Goal: Task Accomplishment & Management: Manage account settings

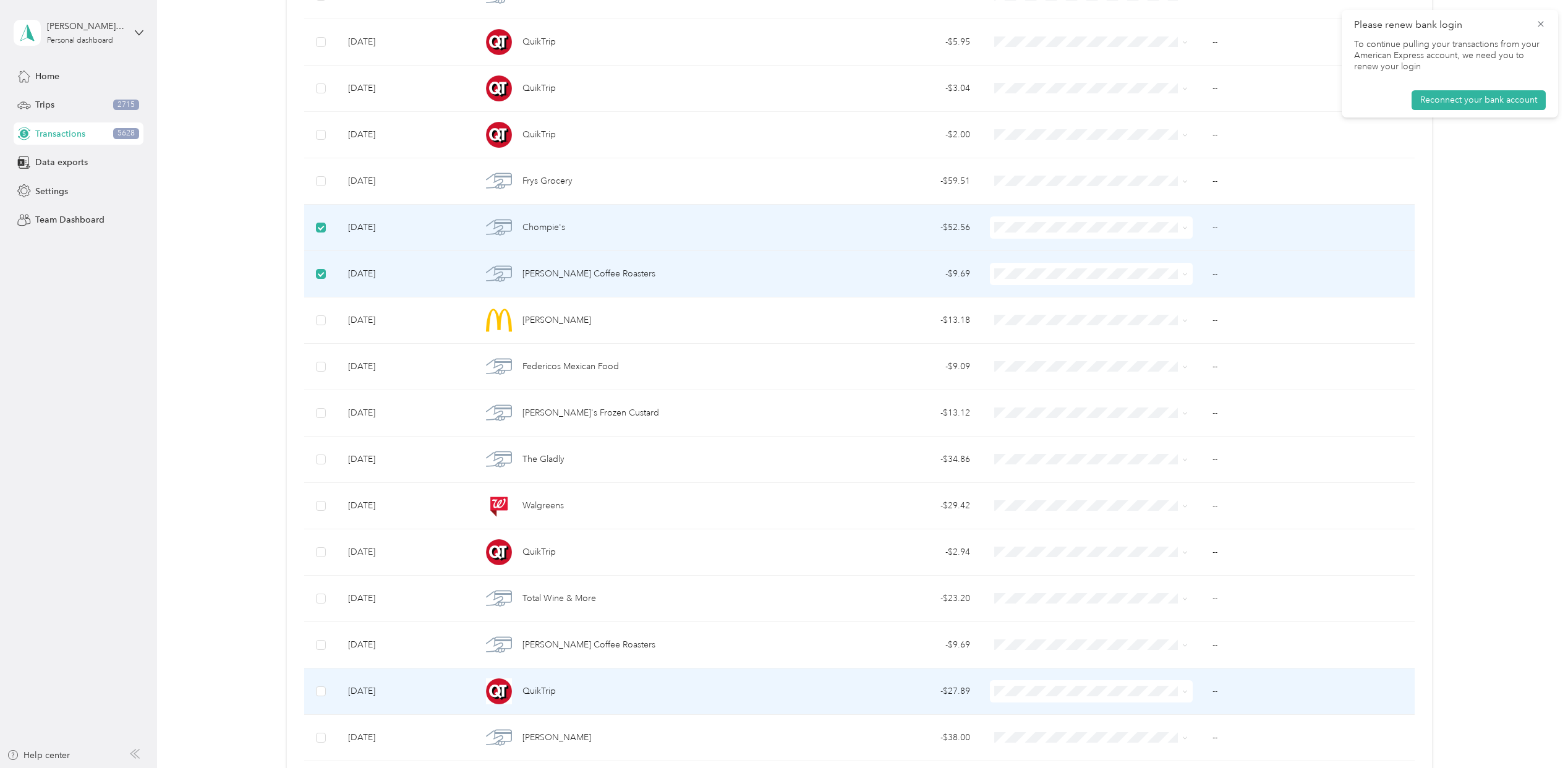
scroll to position [45086, 0]
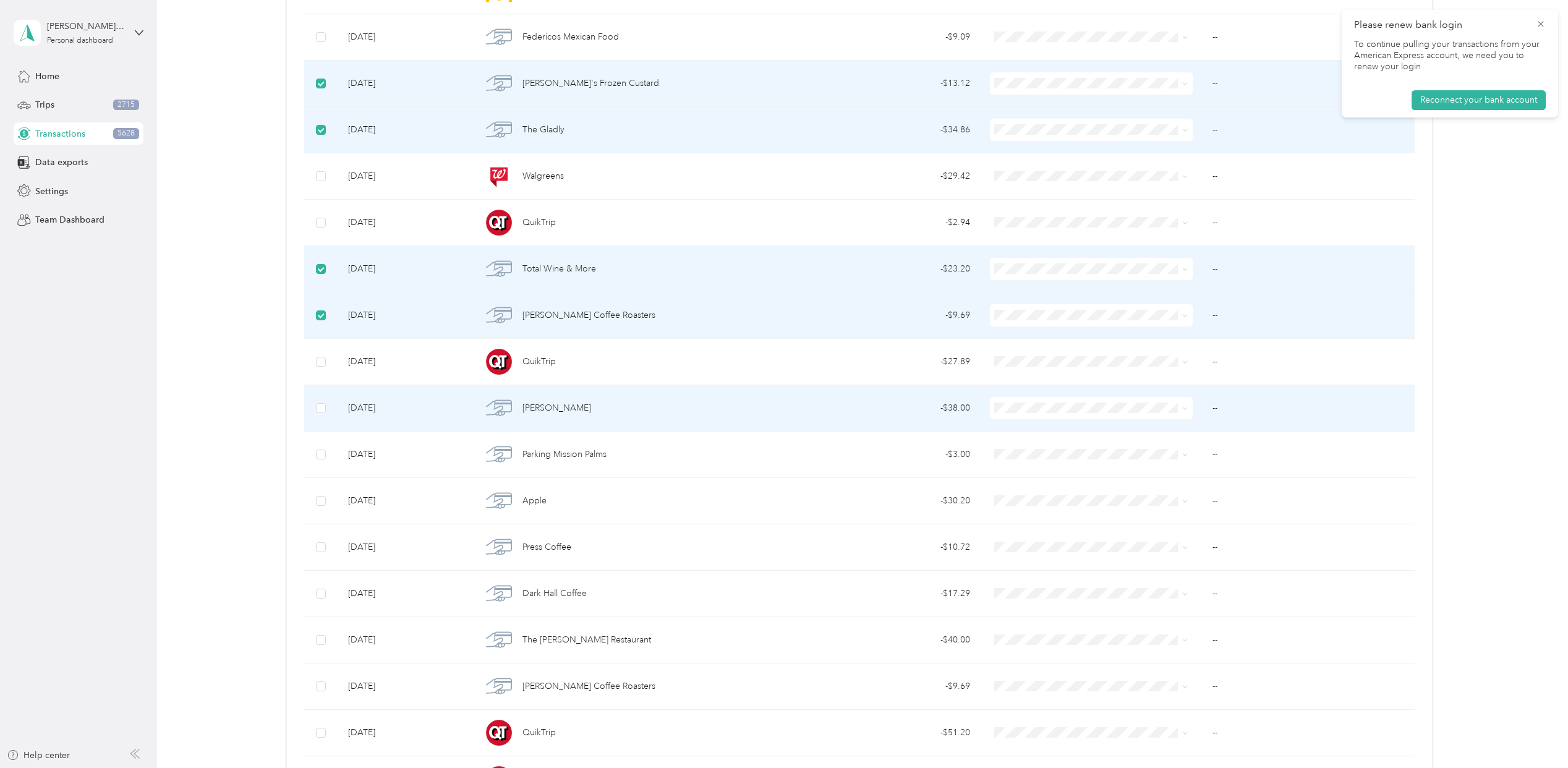
click at [325, 432] on td at bounding box center [321, 408] width 34 height 46
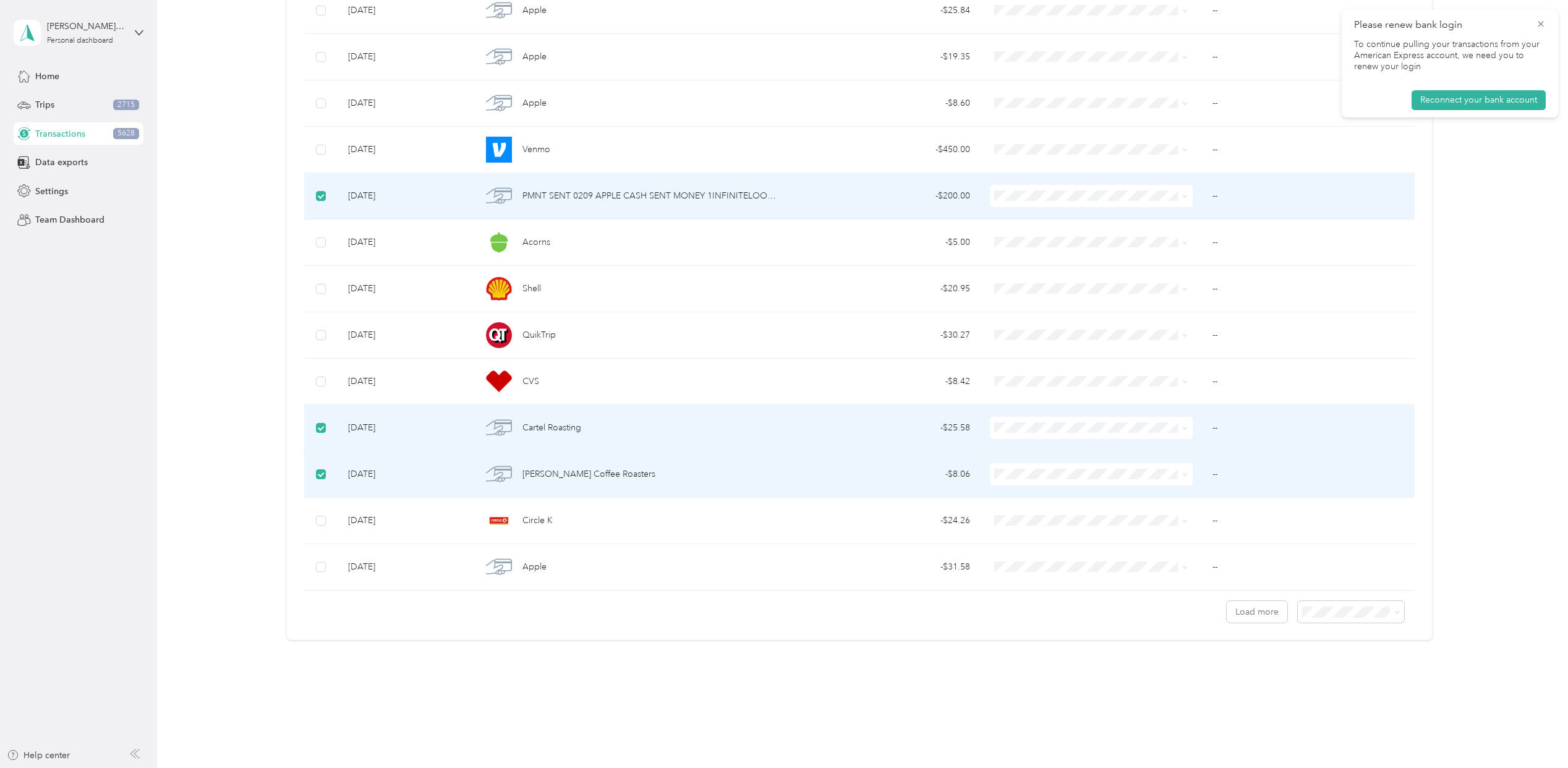
scroll to position [46198, 0]
click at [1249, 617] on button "Load more" at bounding box center [1257, 611] width 61 height 22
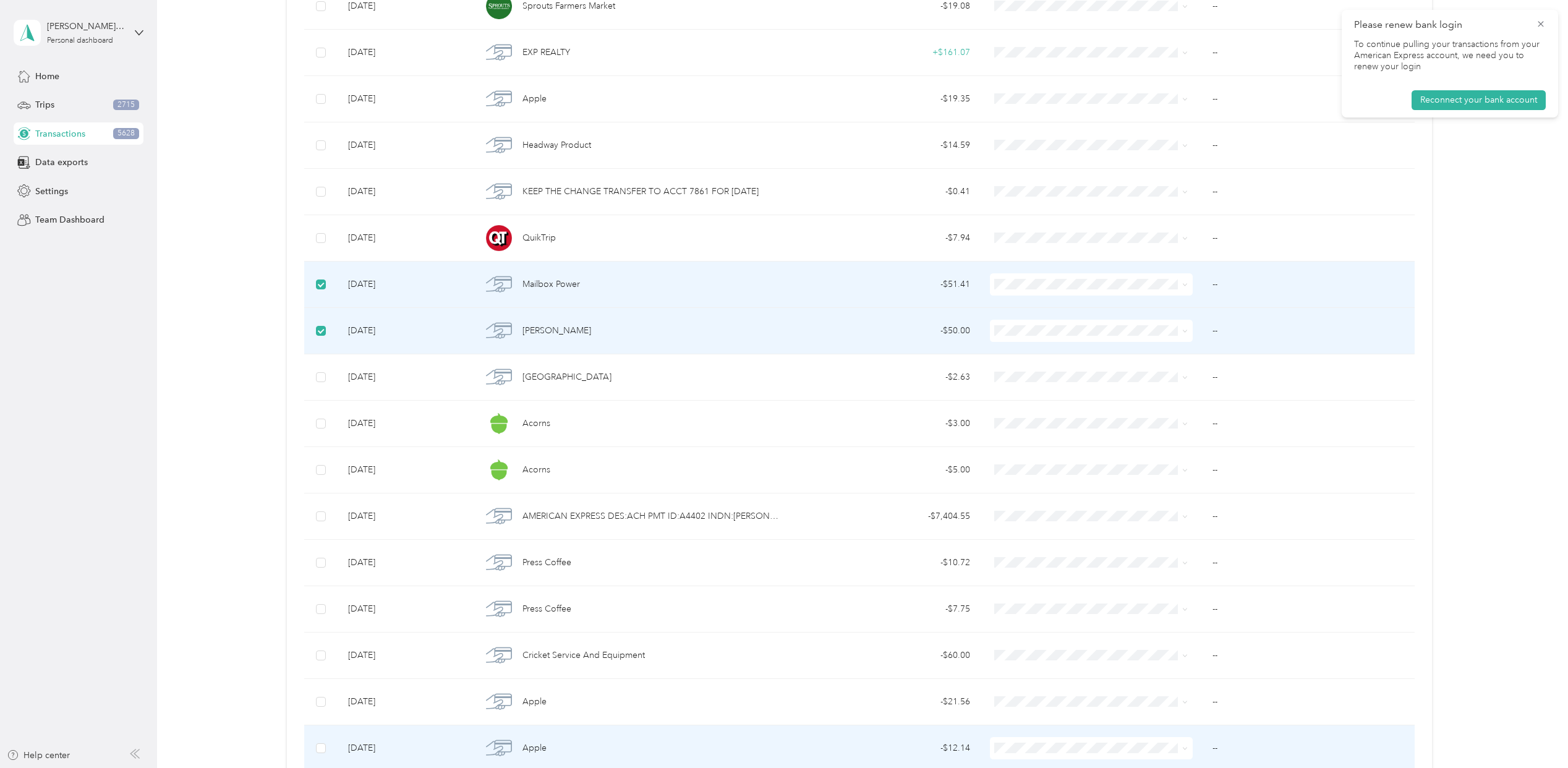
scroll to position [50856, 0]
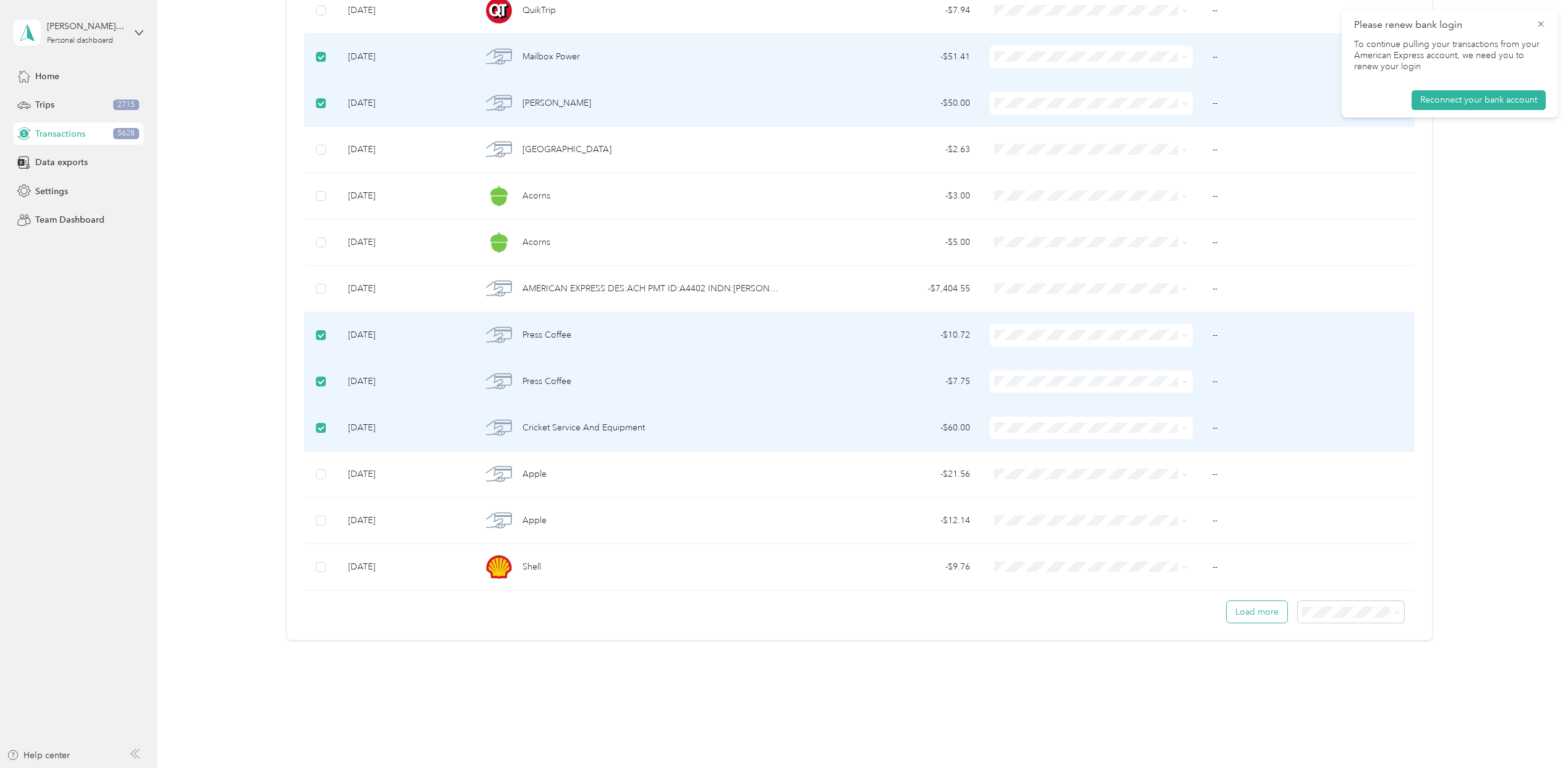
click at [1234, 603] on button "Load more" at bounding box center [1257, 611] width 61 height 22
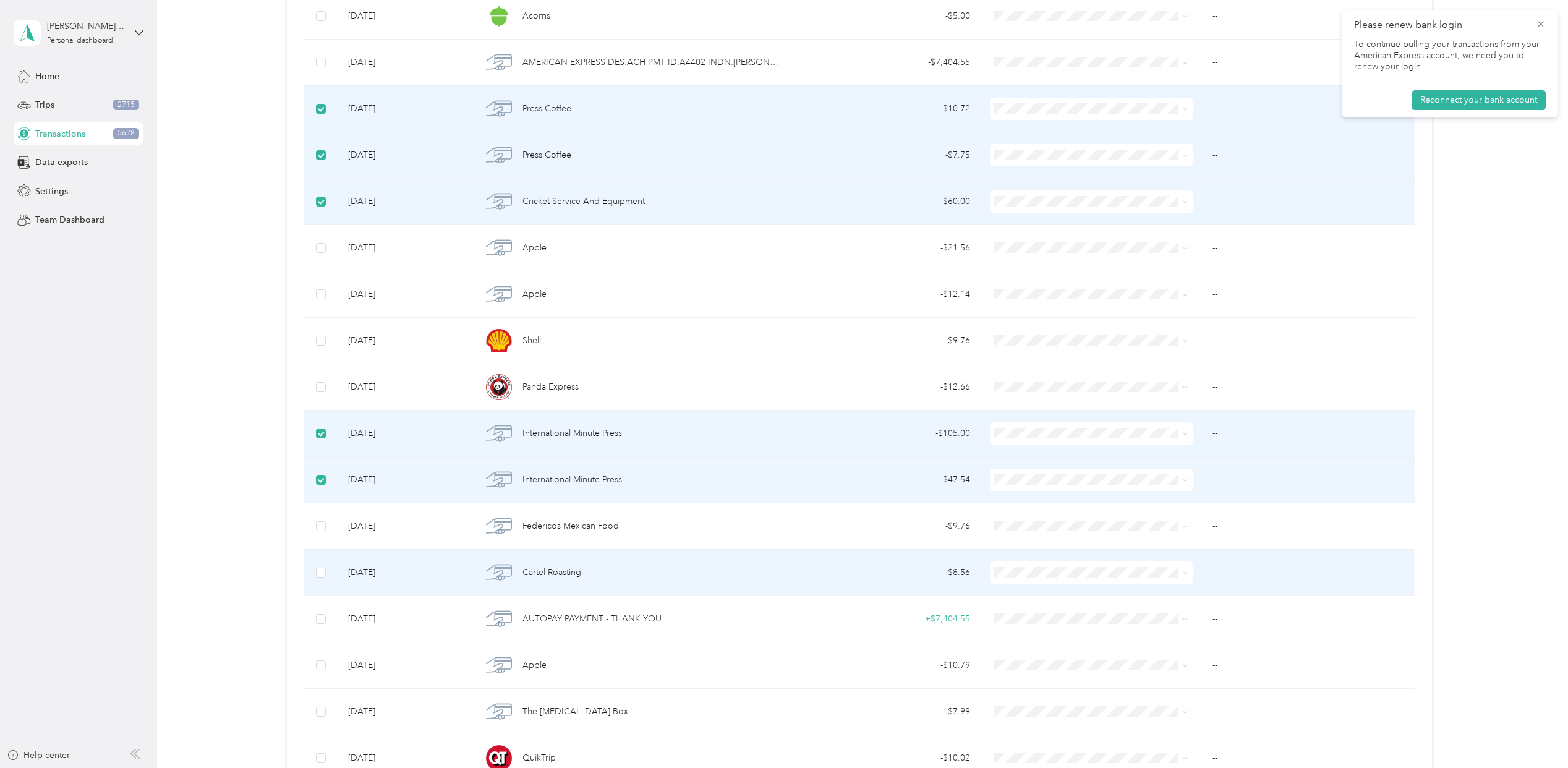
scroll to position [51268, 0]
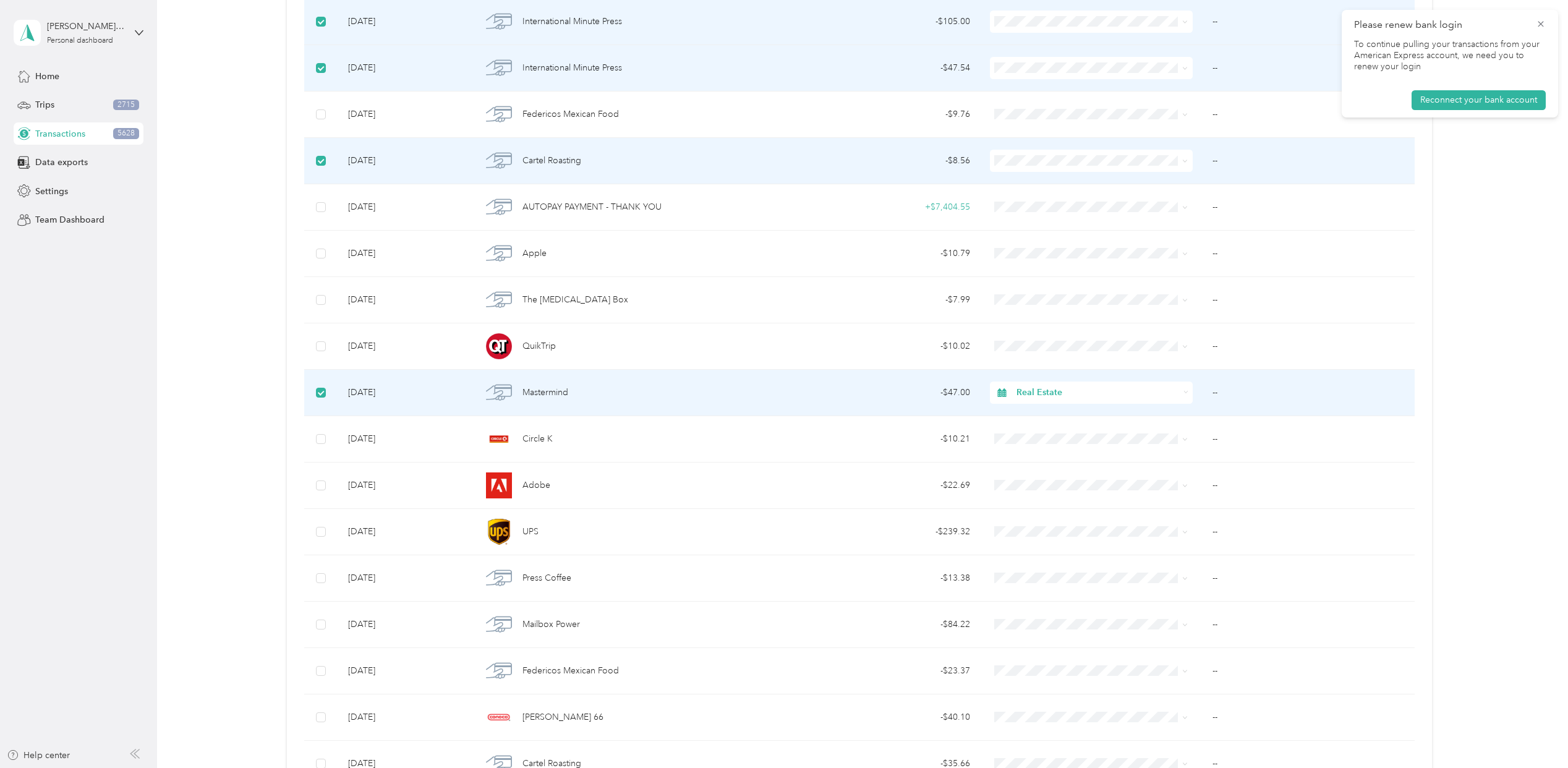
click at [319, 277] on td at bounding box center [321, 254] width 34 height 46
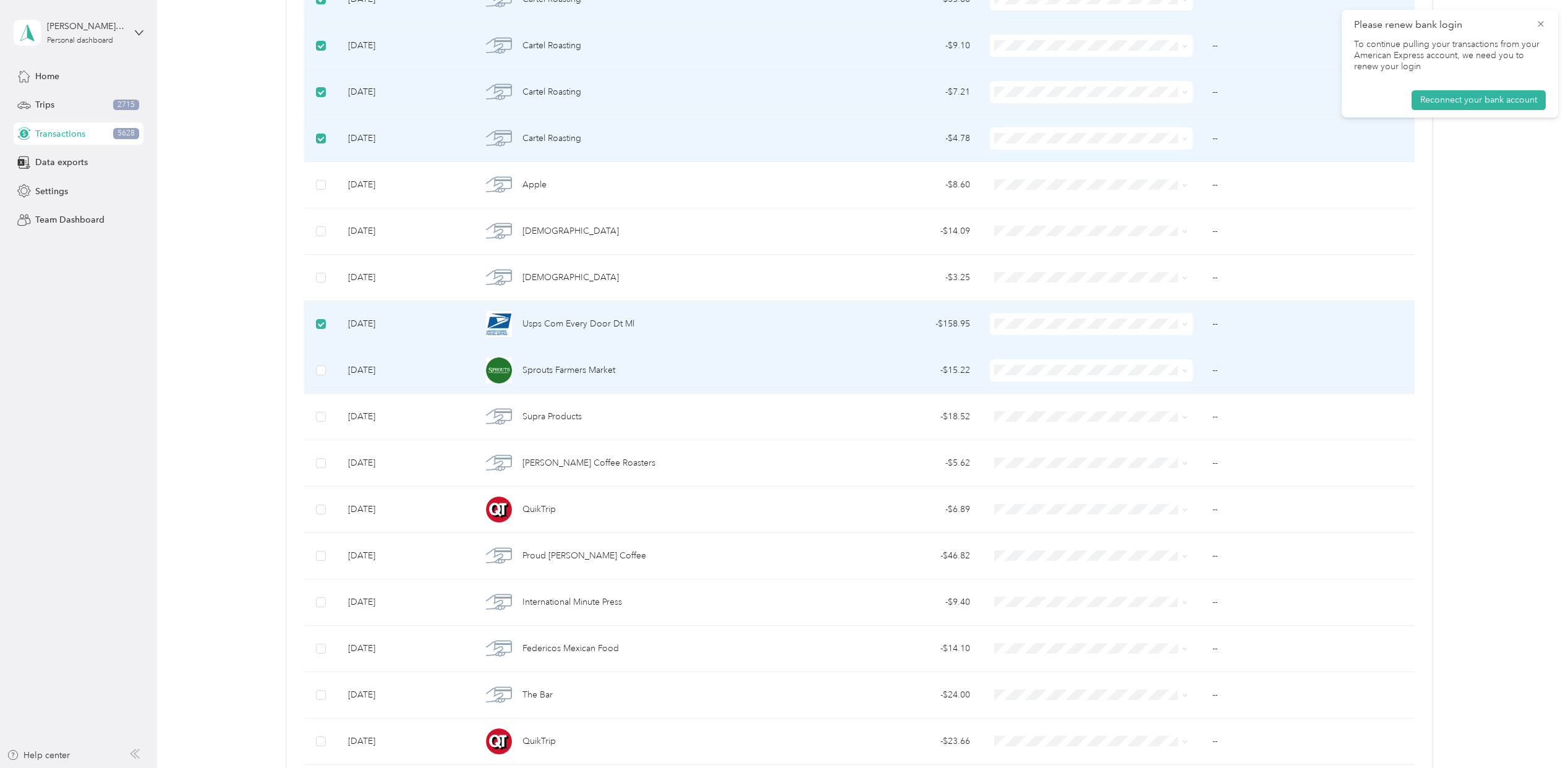
scroll to position [52257, 0]
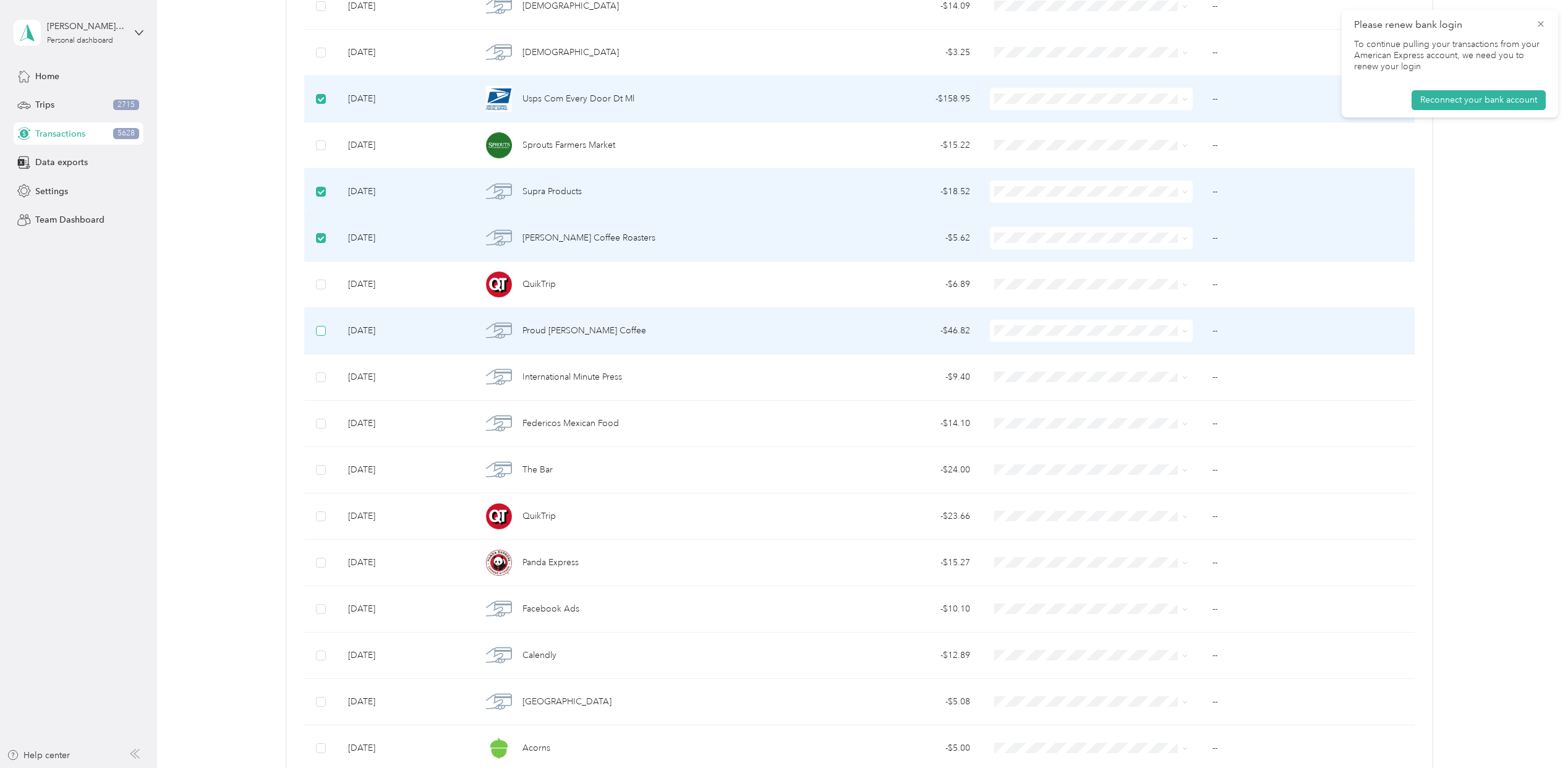
click at [322, 337] on label at bounding box center [321, 330] width 10 height 13
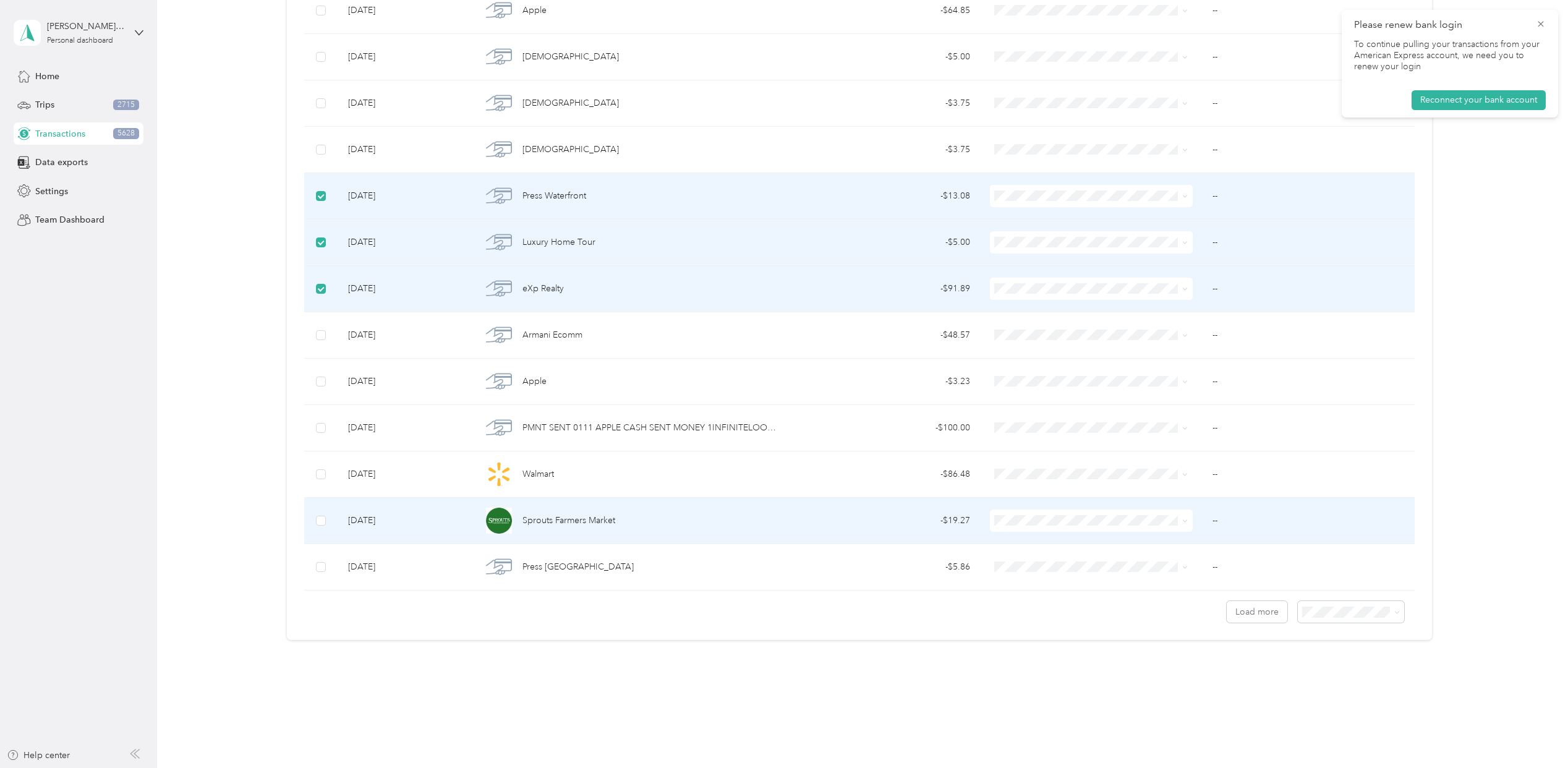
scroll to position [55513, 0]
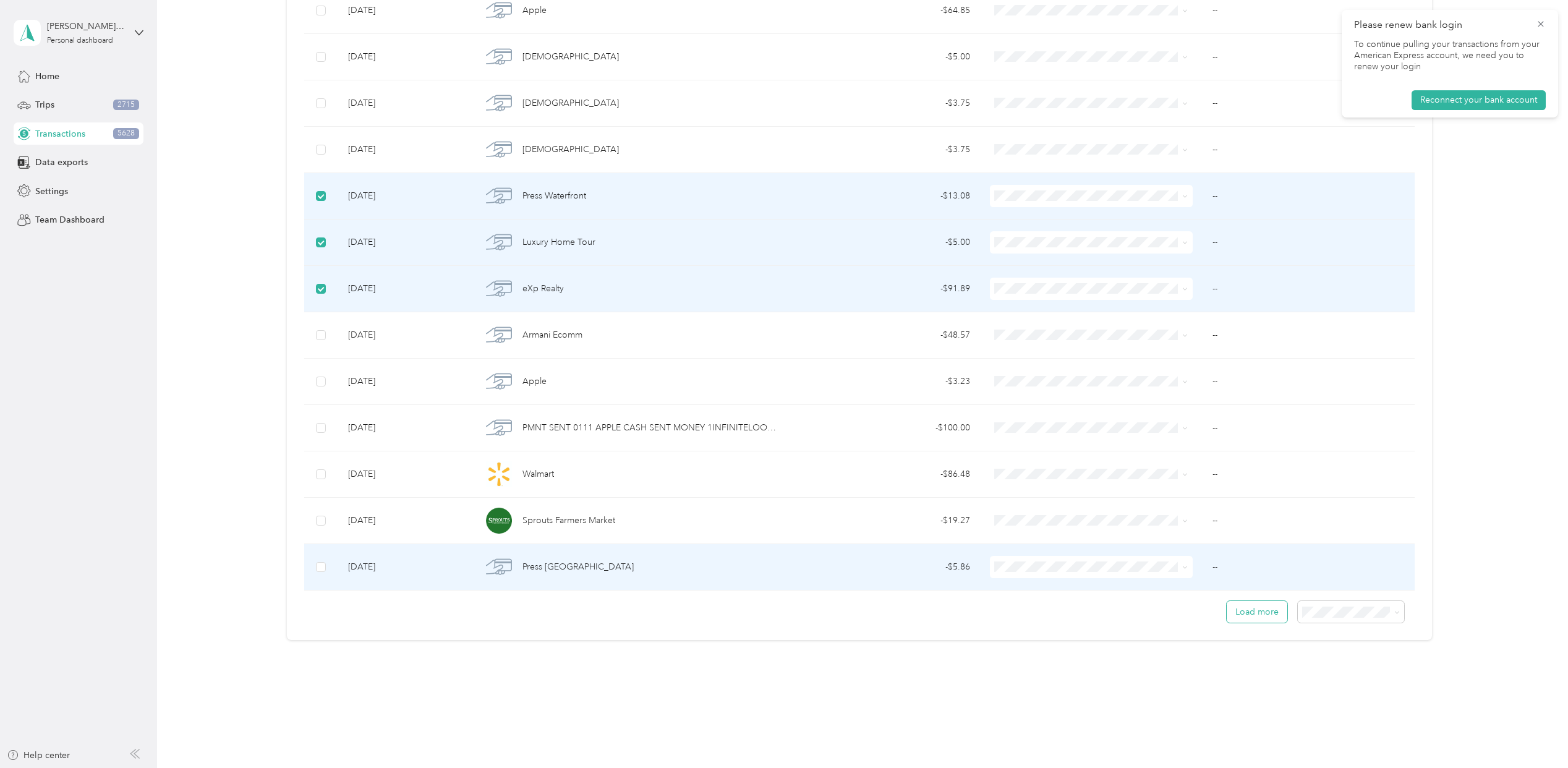
click at [1247, 605] on button "Load more" at bounding box center [1257, 611] width 61 height 22
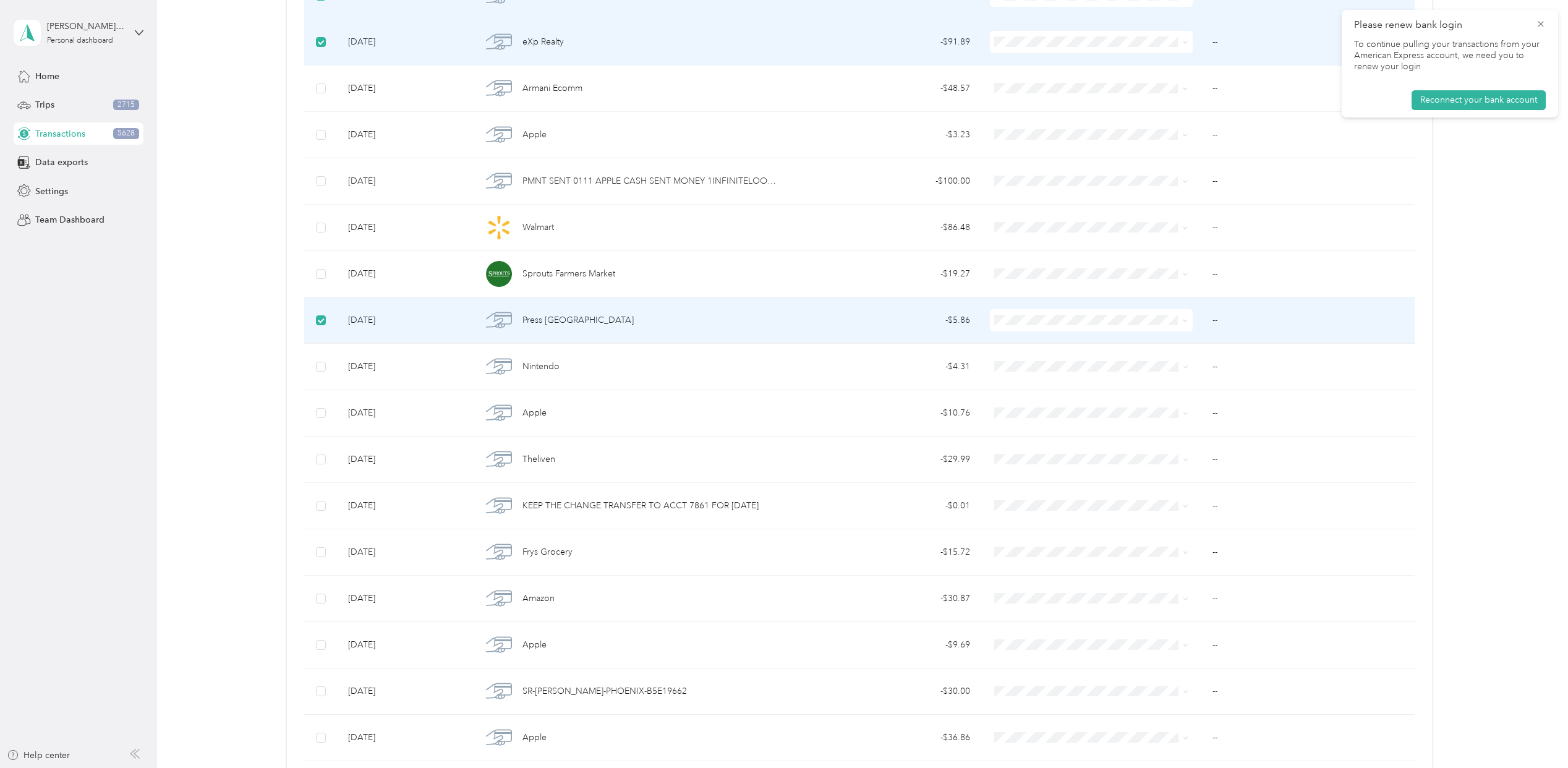
click at [318, 281] on label at bounding box center [321, 273] width 10 height 13
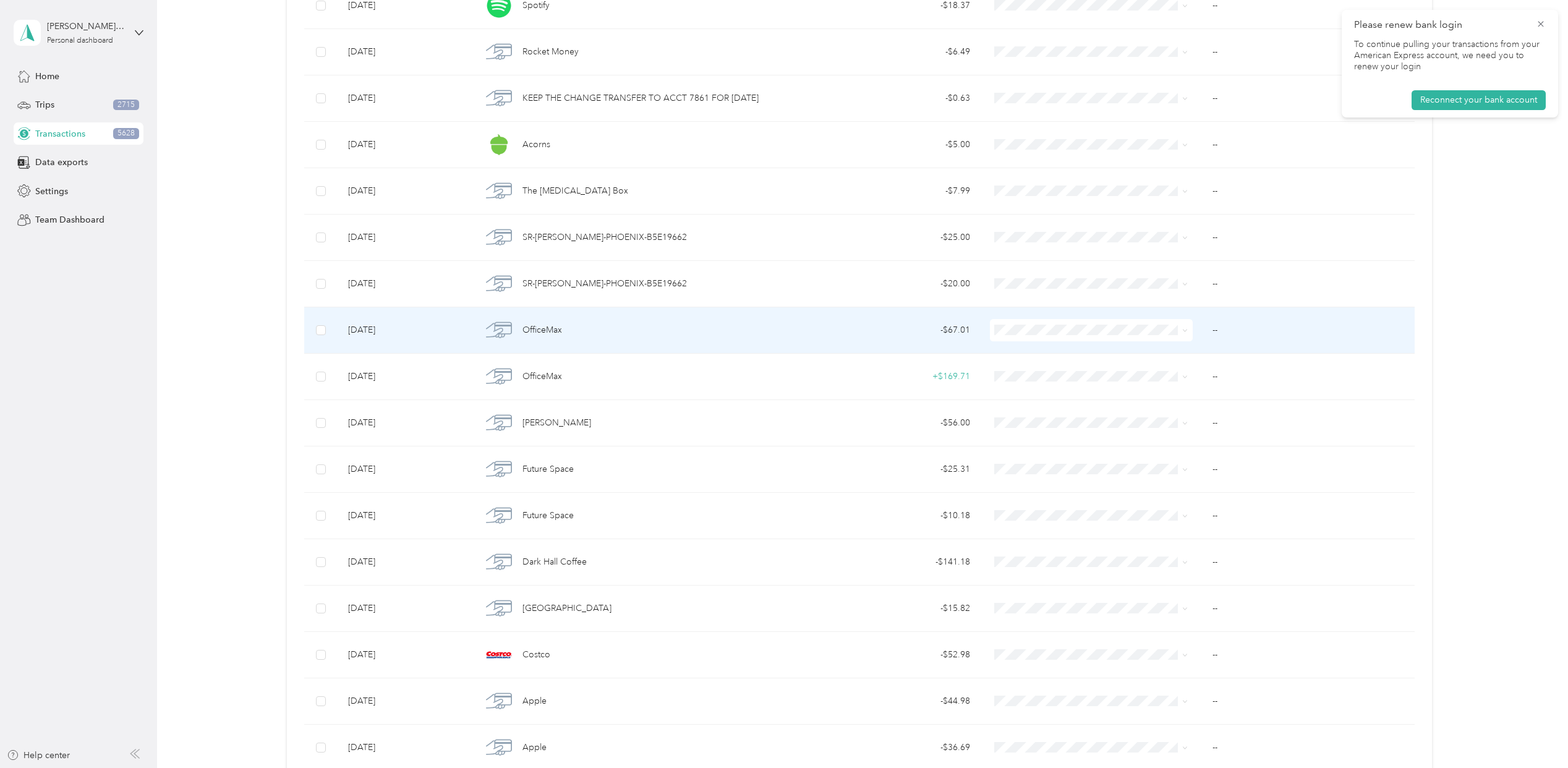
scroll to position [56502, 0]
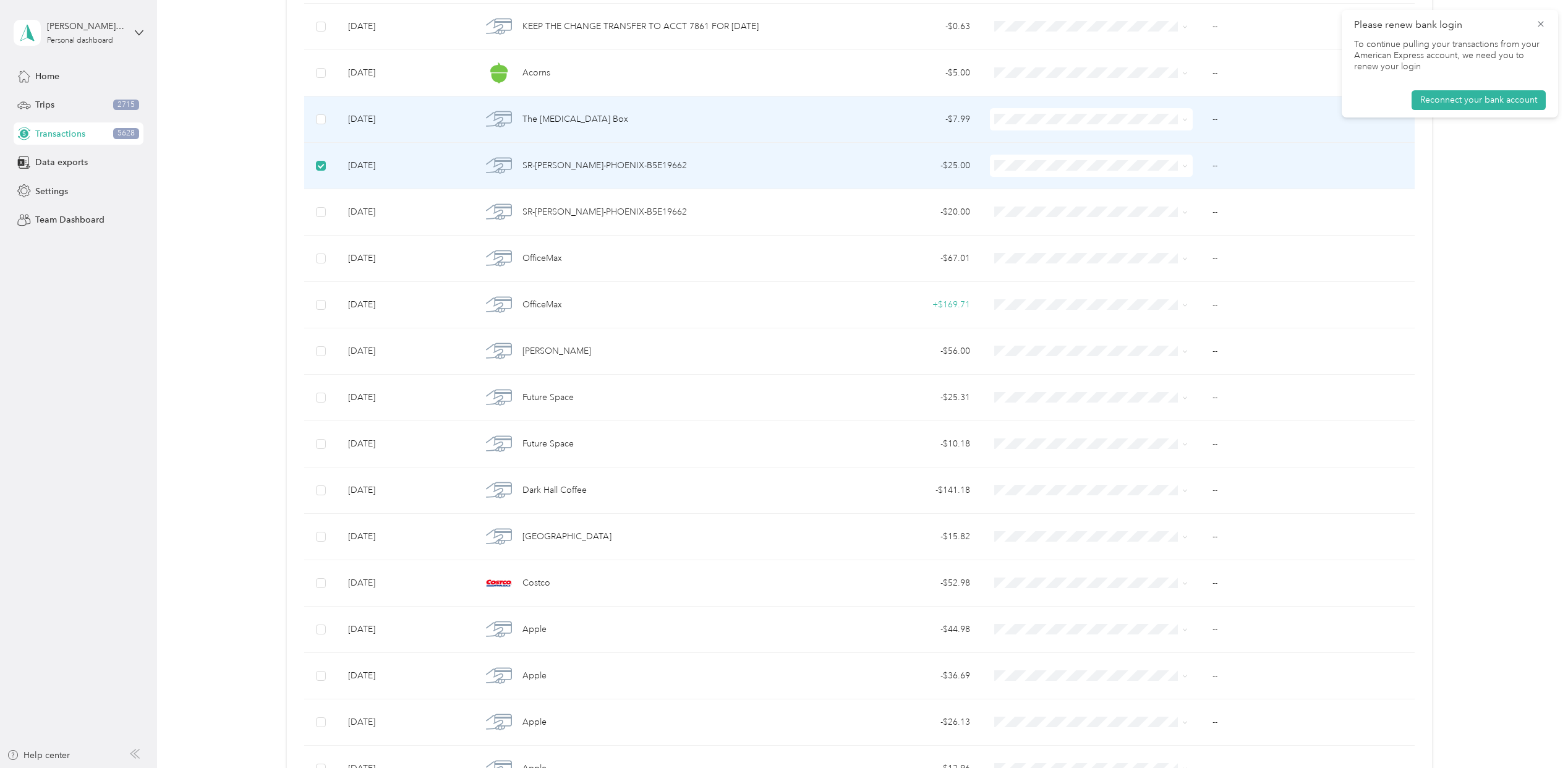
click at [325, 235] on td at bounding box center [321, 212] width 34 height 46
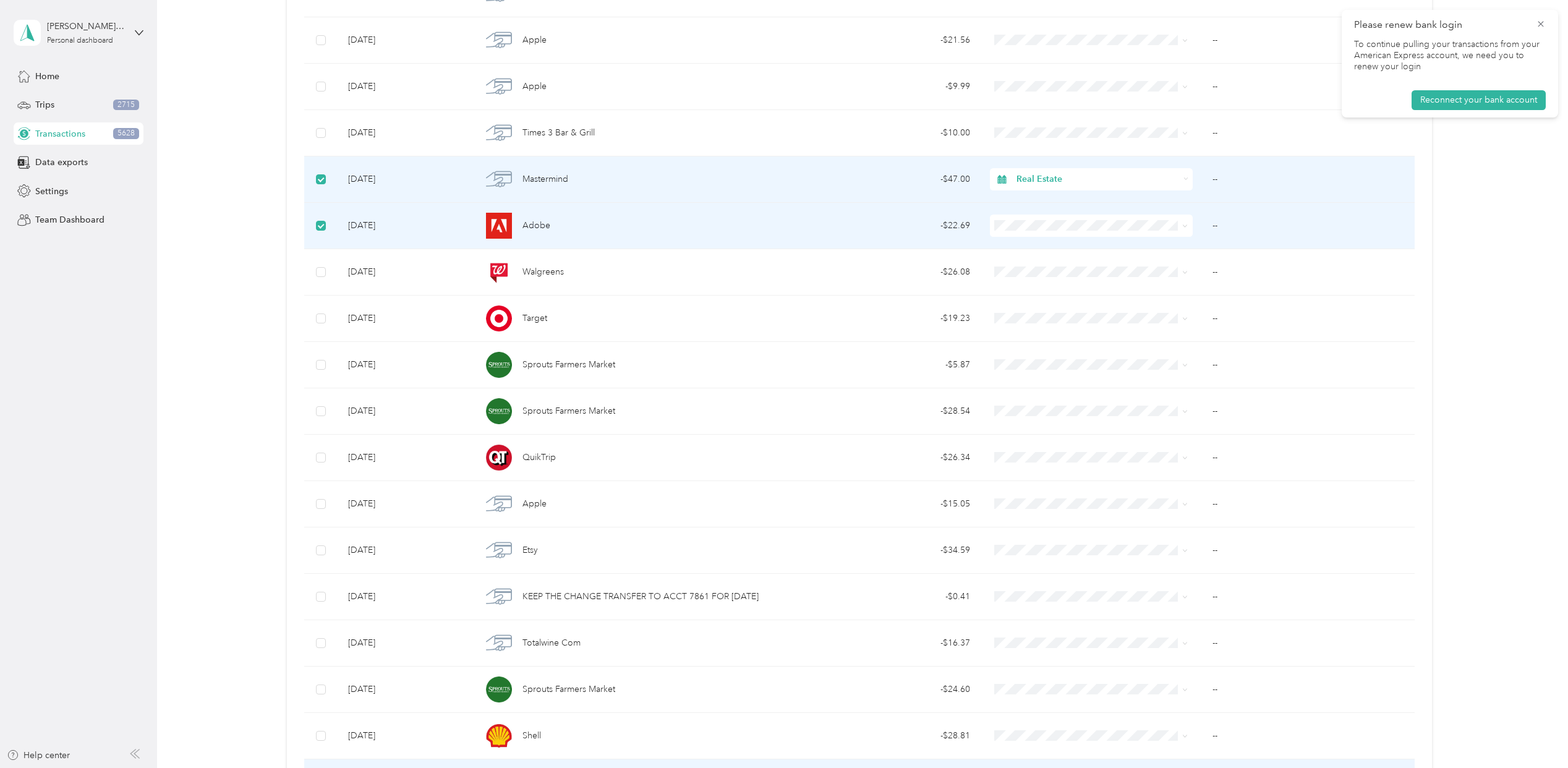
scroll to position [0, 0]
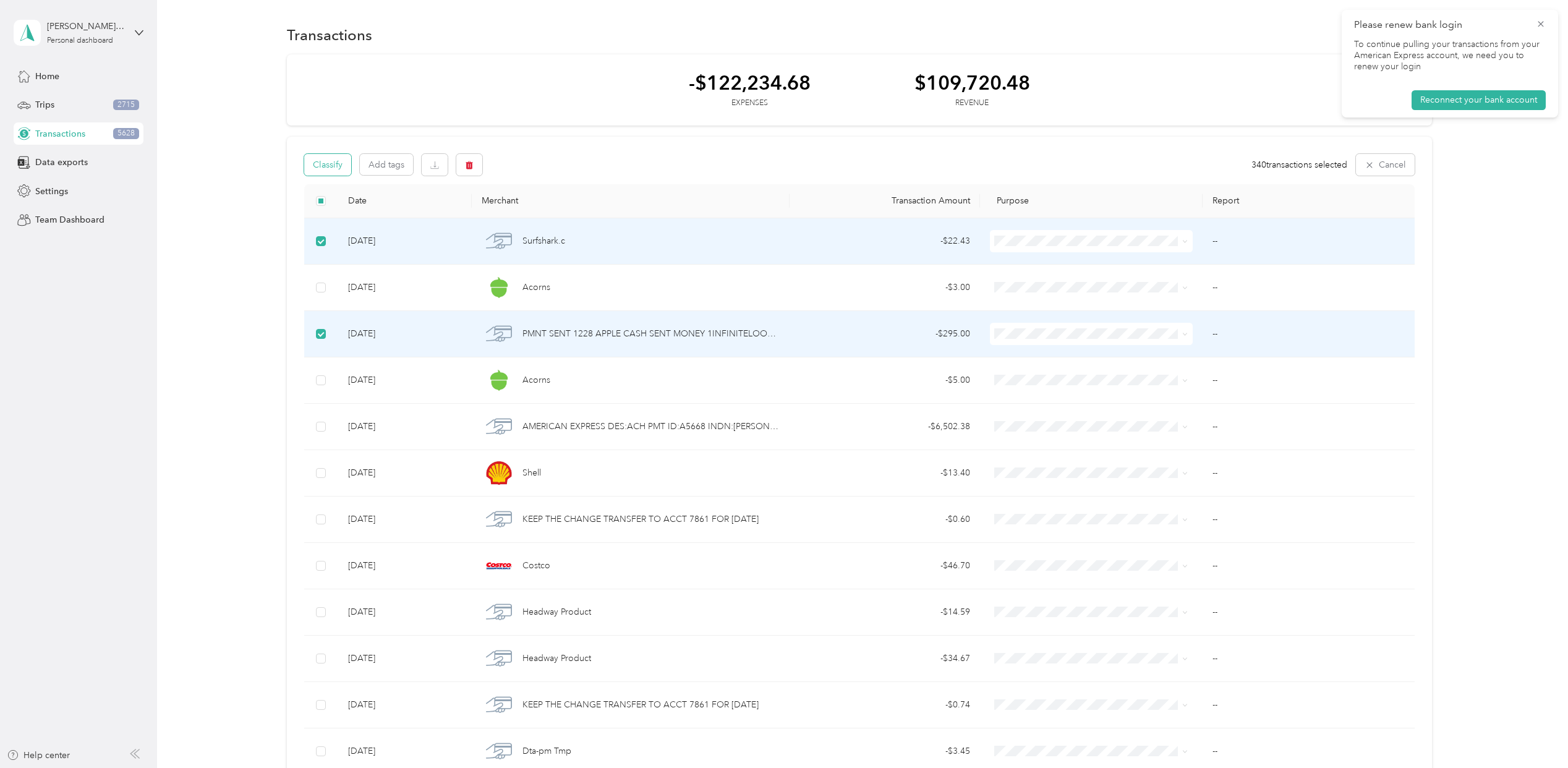
click at [317, 166] on button "Classify" at bounding box center [328, 164] width 47 height 22
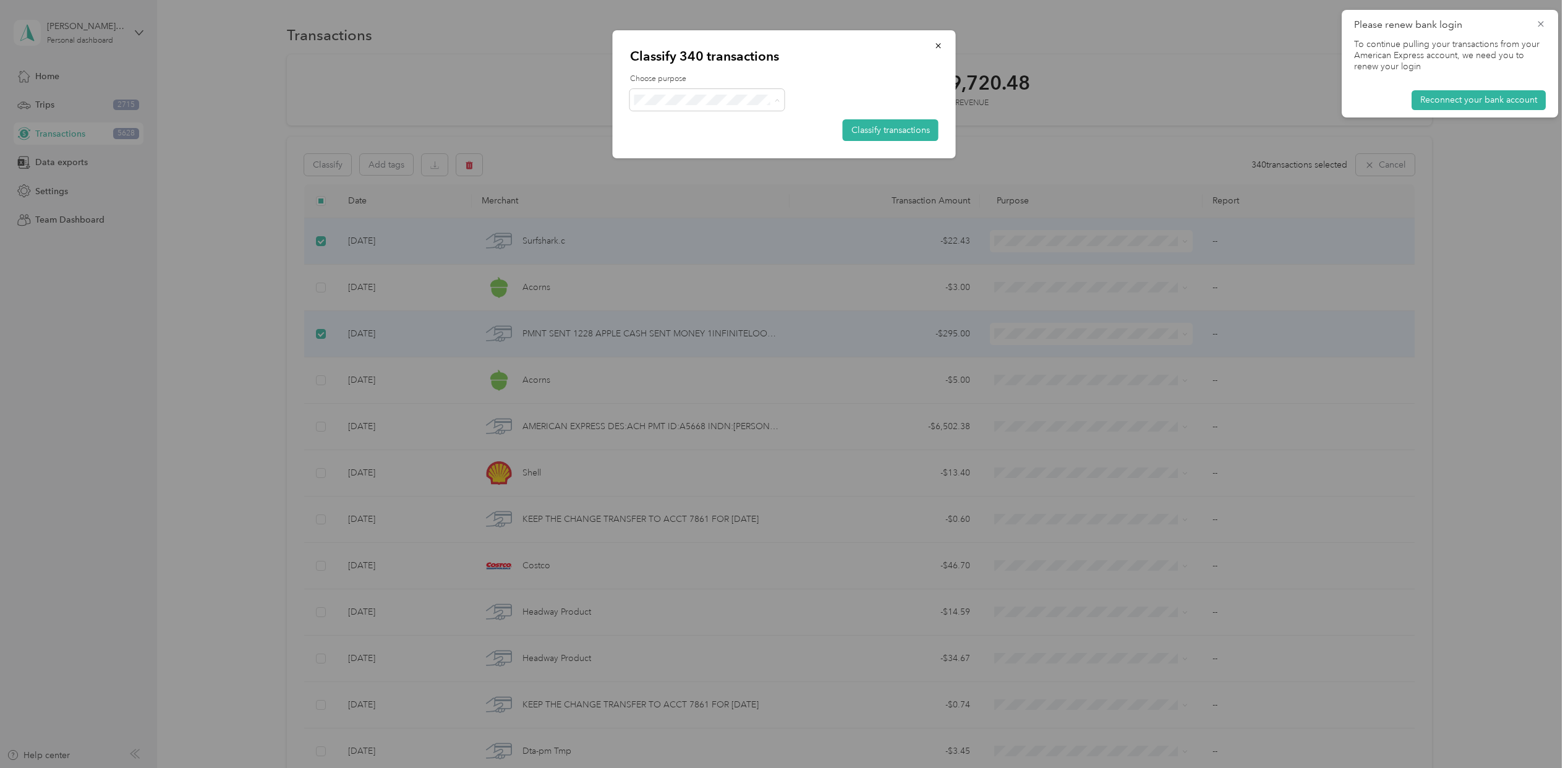
click at [672, 157] on li "Real Estate" at bounding box center [708, 166] width 154 height 22
click at [861, 129] on button "Classify transactions" at bounding box center [891, 130] width 96 height 22
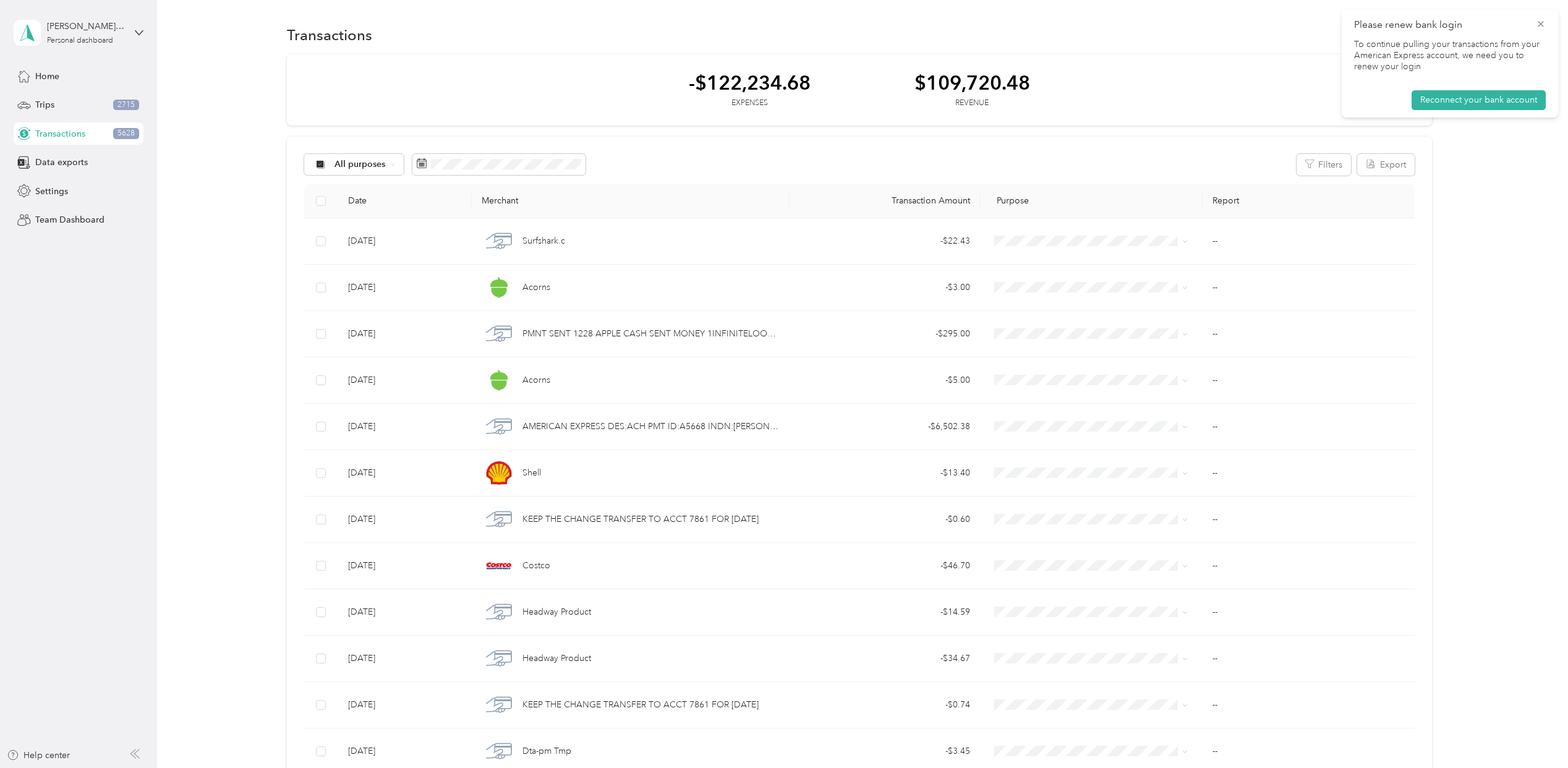
click at [1540, 25] on icon at bounding box center [1540, 23] width 5 height 5
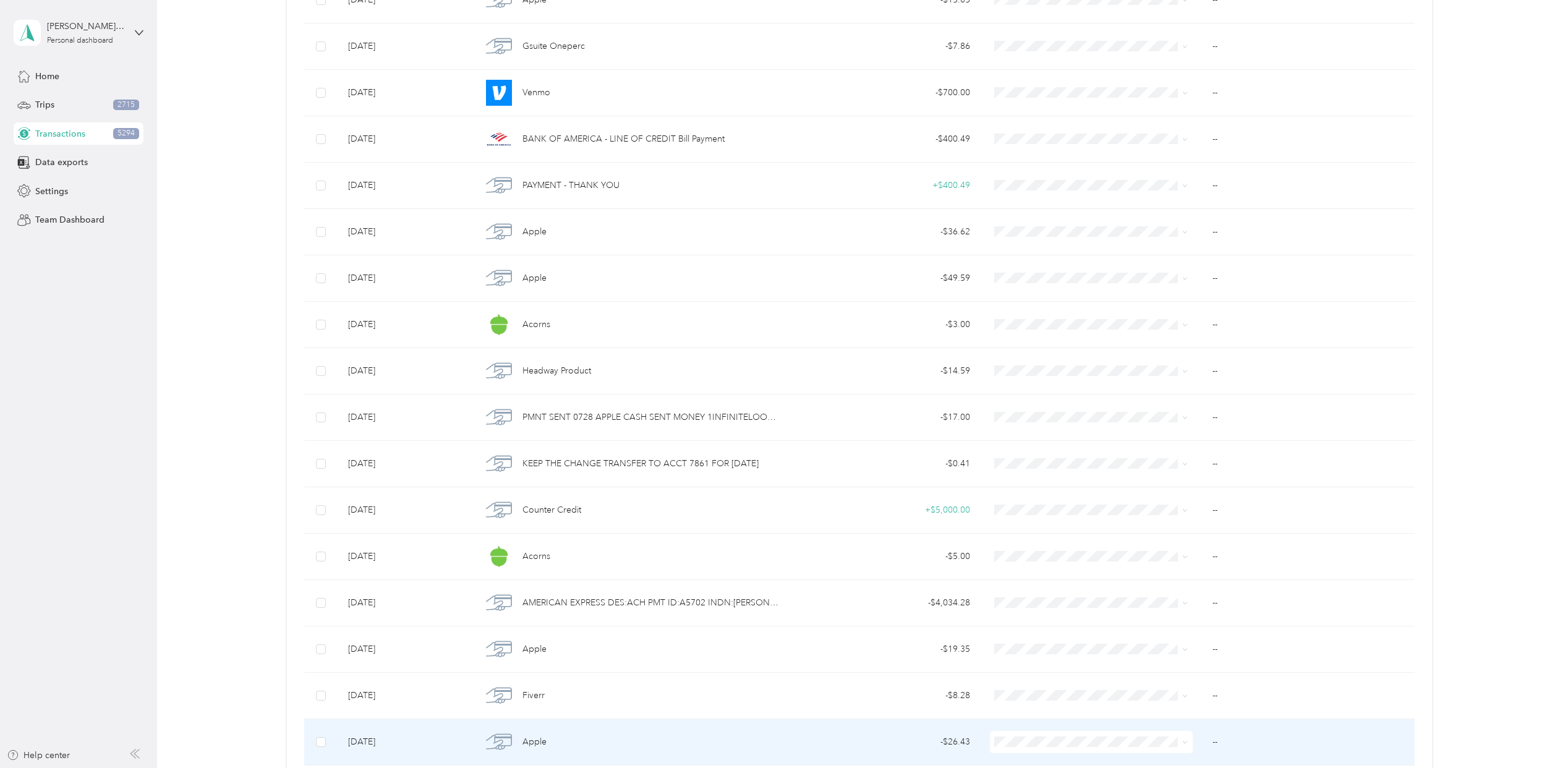
click at [44, 131] on span "Transactions" at bounding box center [60, 133] width 50 height 13
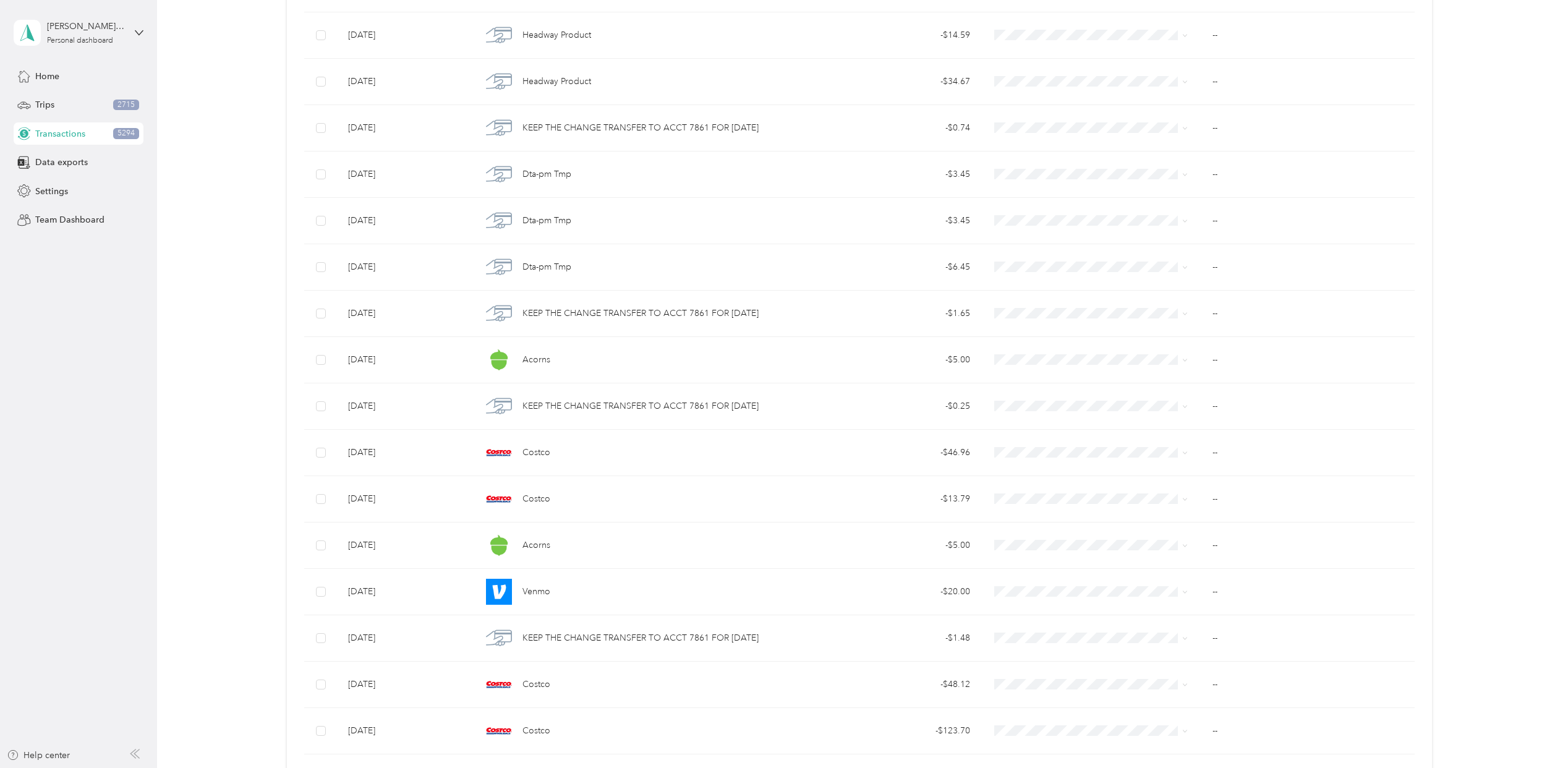
scroll to position [0, 0]
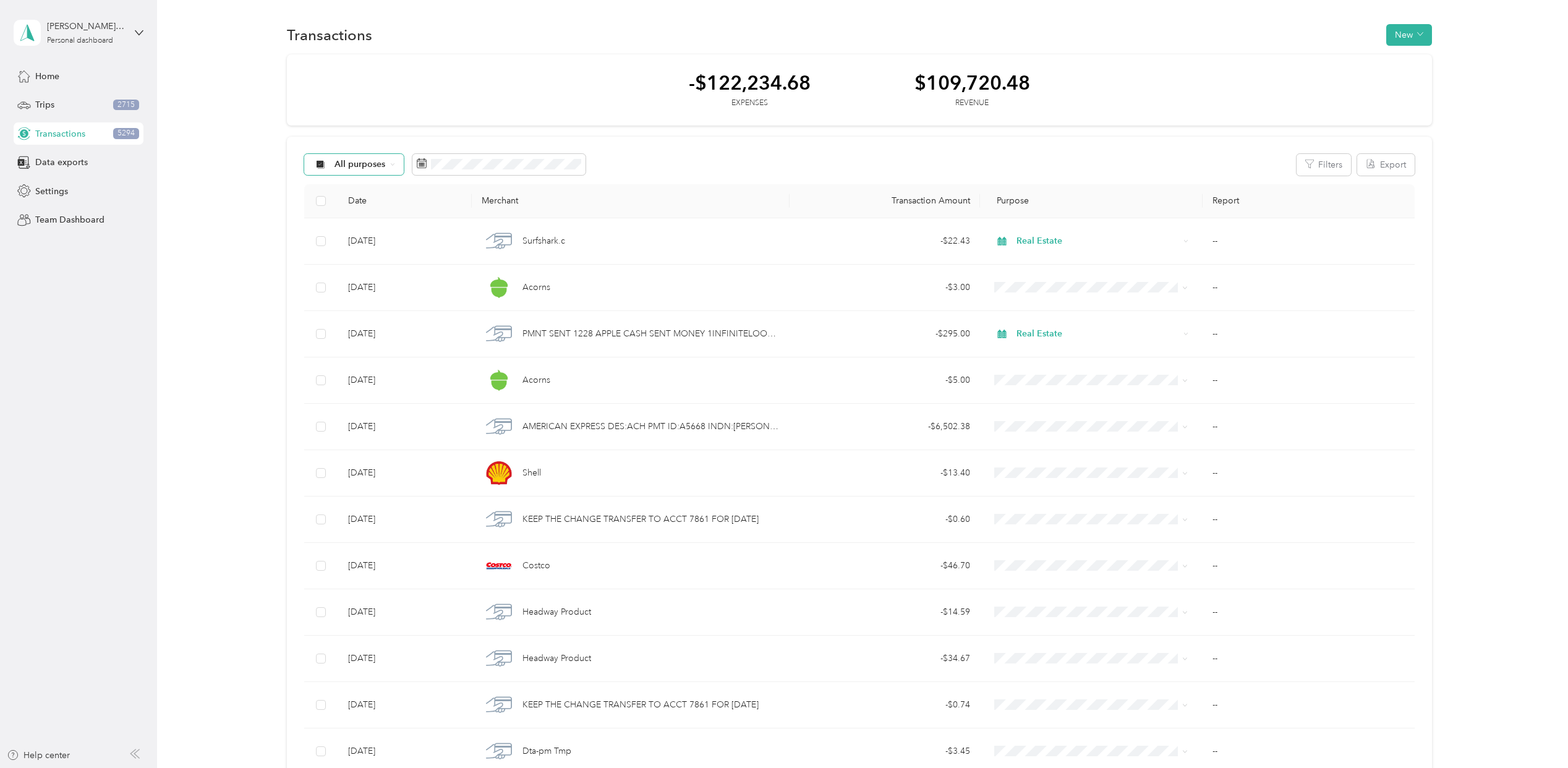
click at [360, 163] on span "All purposes" at bounding box center [360, 165] width 51 height 9
click at [346, 270] on span "Real Estate" at bounding box center [364, 273] width 60 height 13
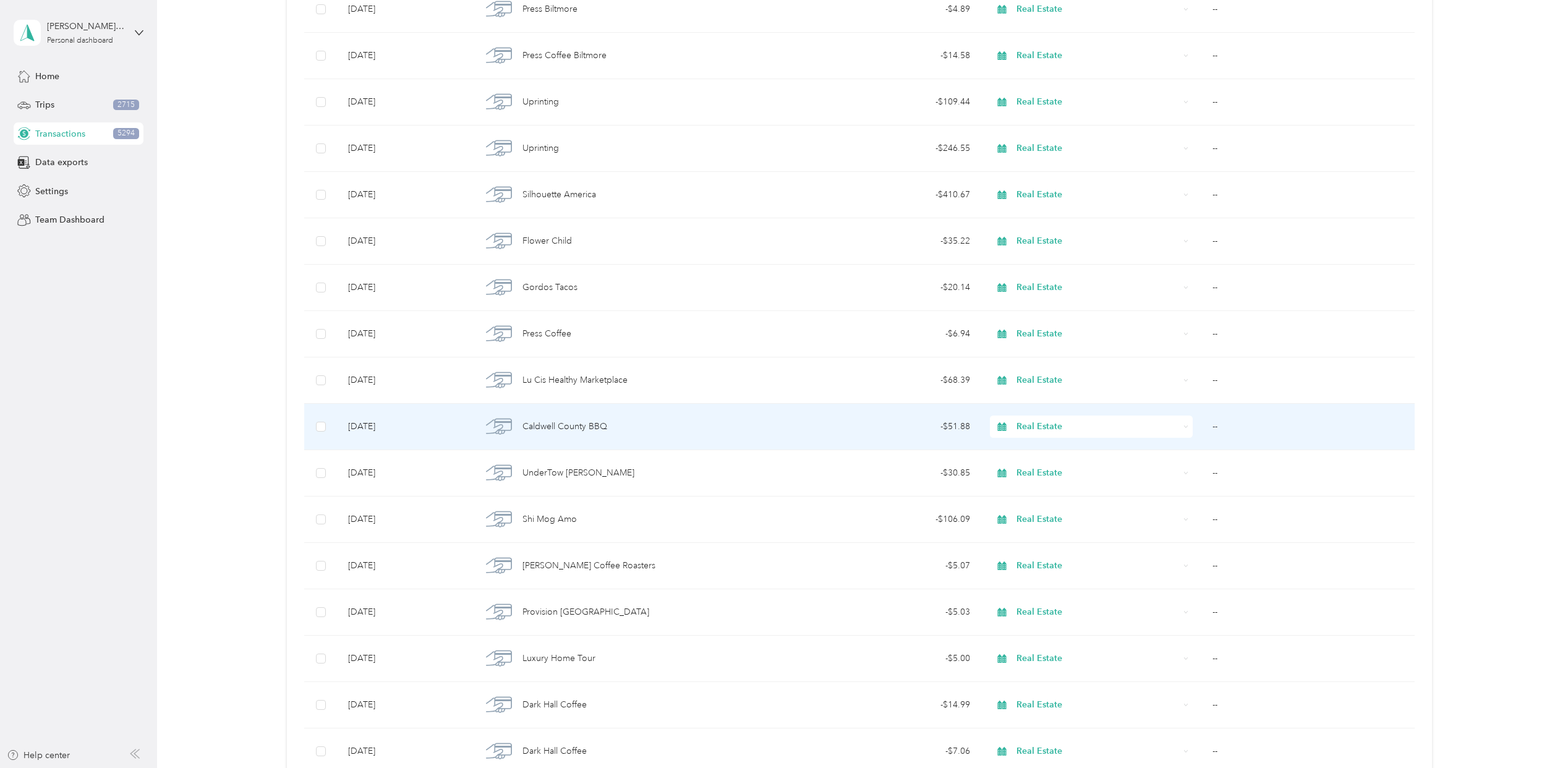
scroll to position [4284, 0]
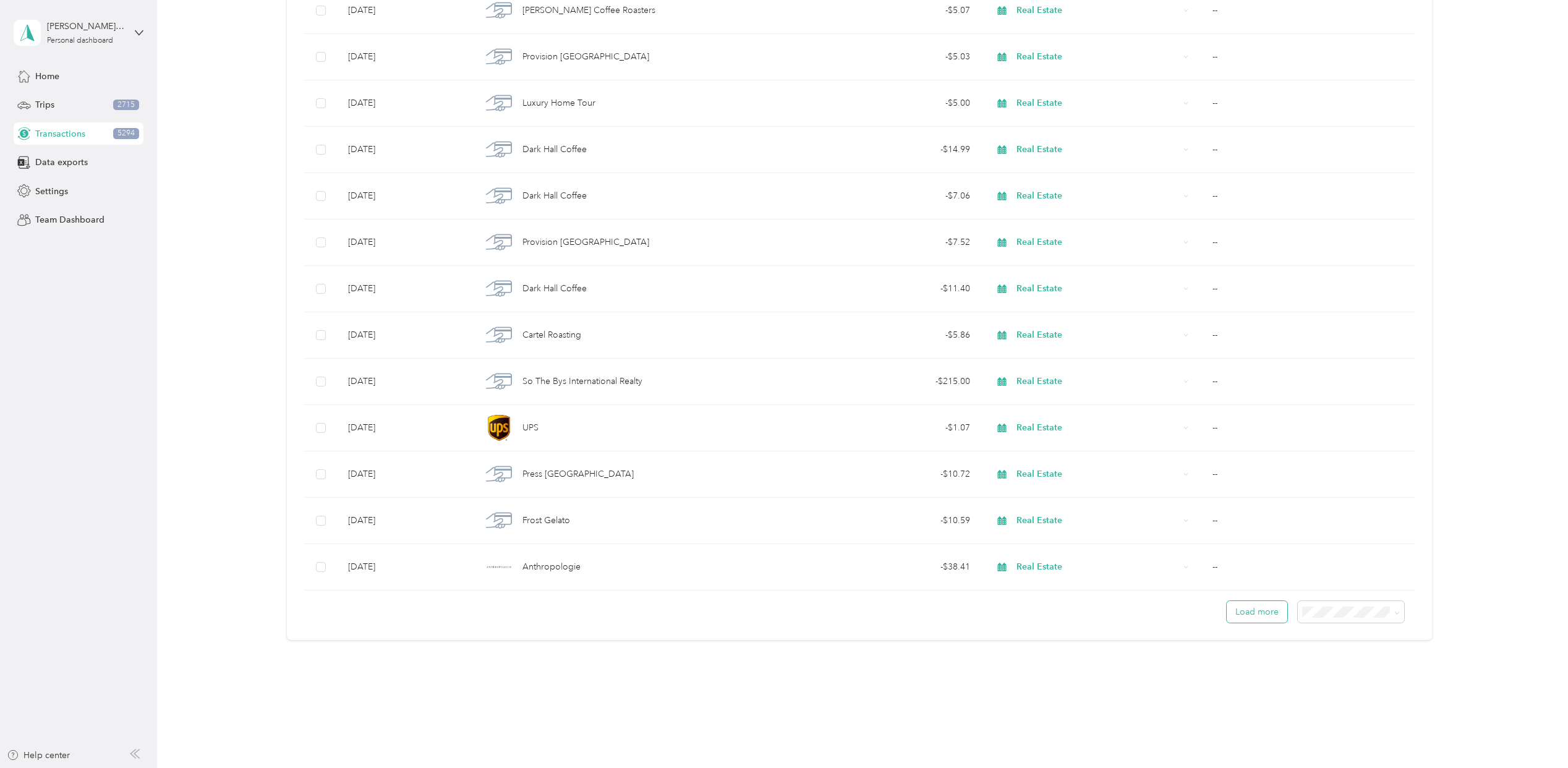
click at [1240, 617] on button "Load more" at bounding box center [1257, 611] width 61 height 22
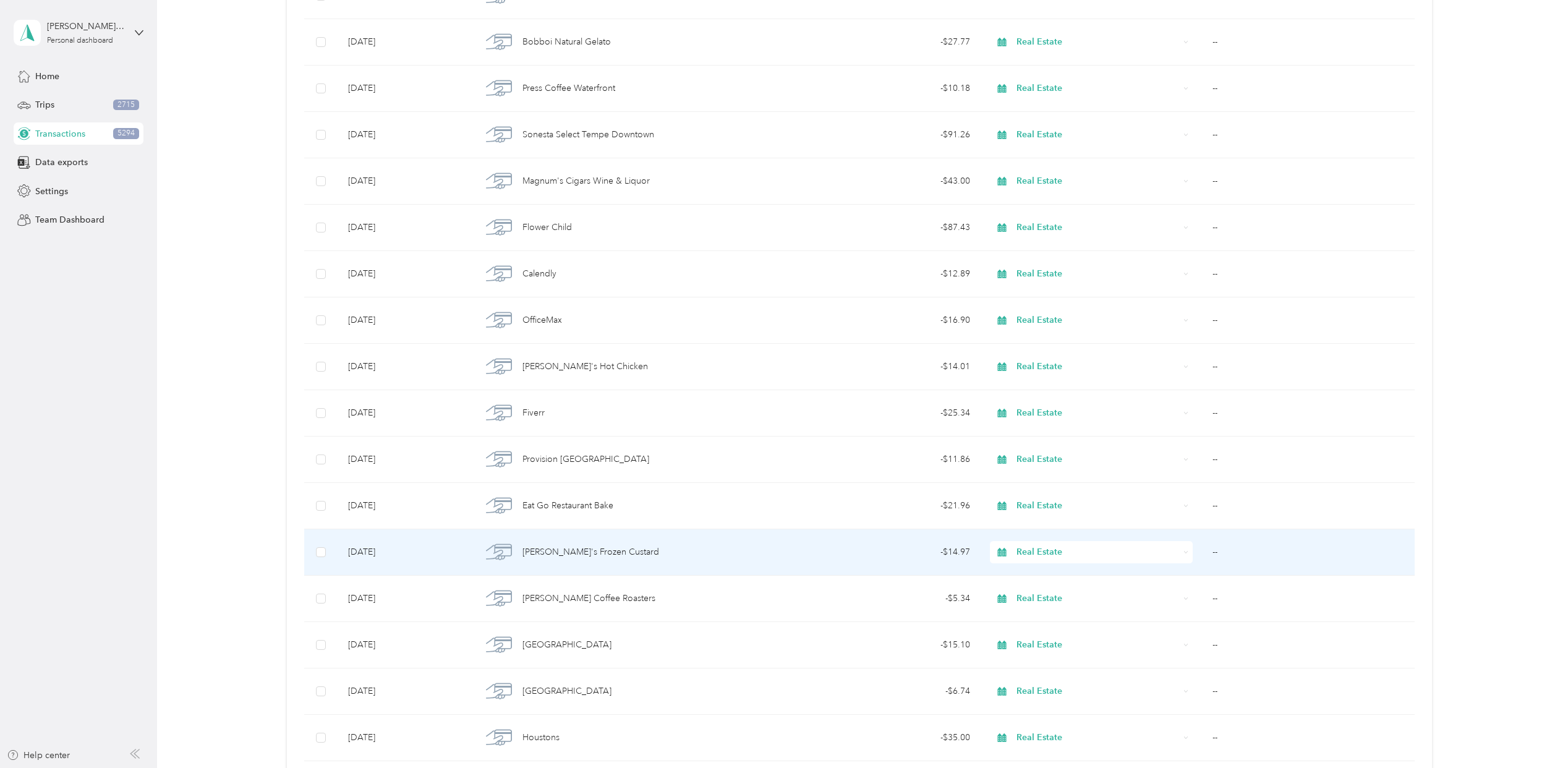
scroll to position [8942, 0]
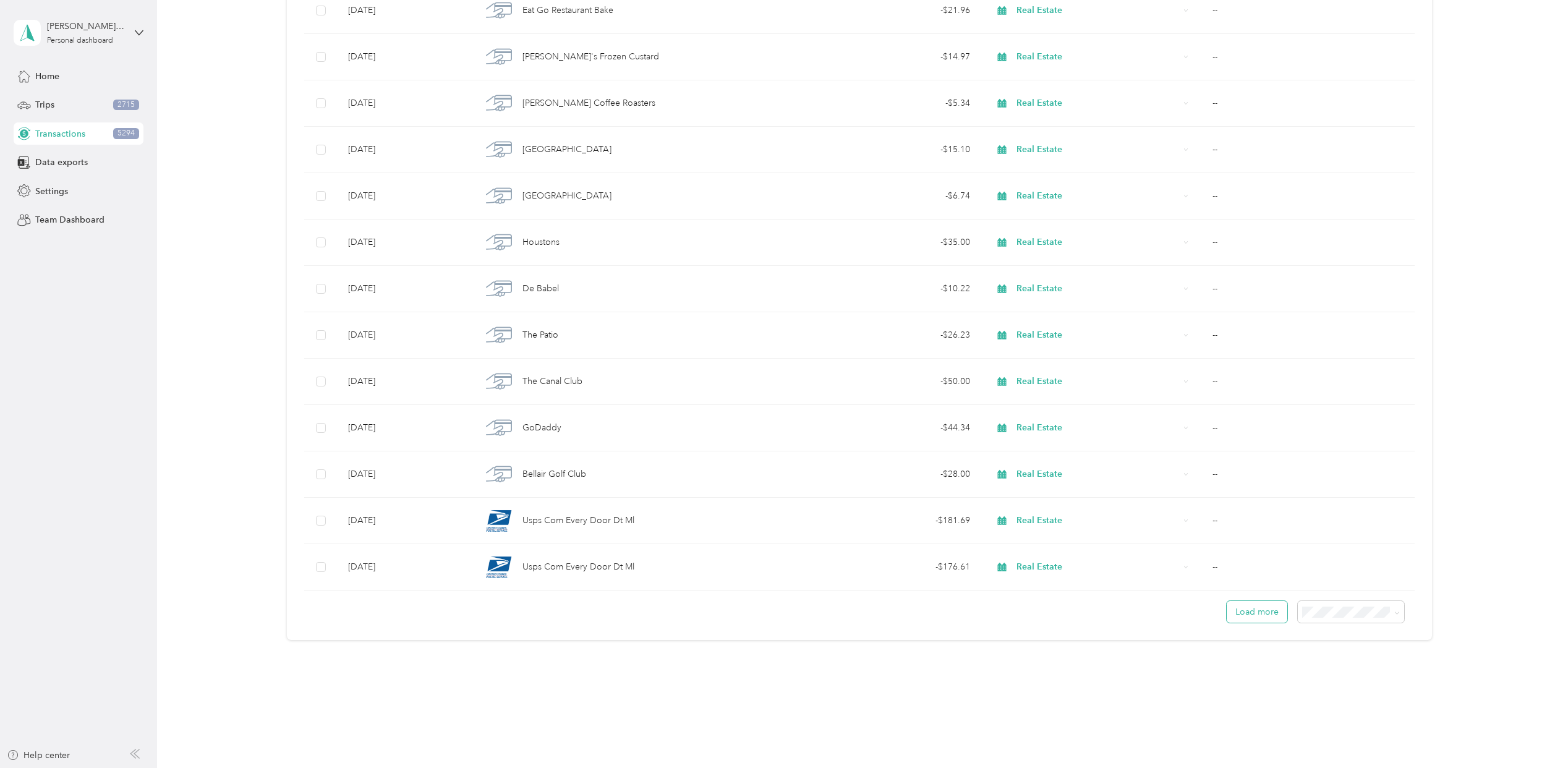
click at [1252, 623] on button "Load more" at bounding box center [1257, 611] width 61 height 22
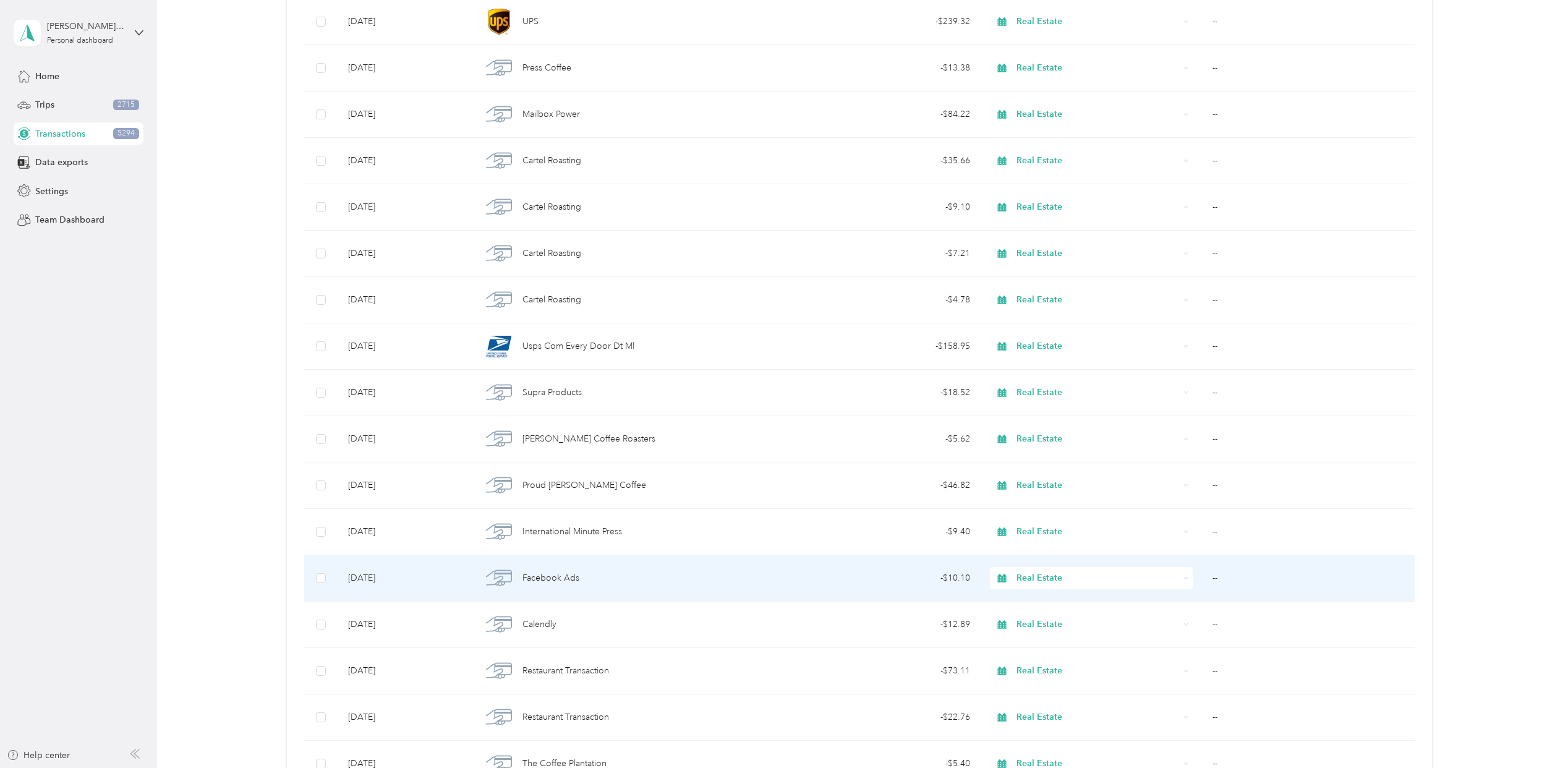
scroll to position [13598, 0]
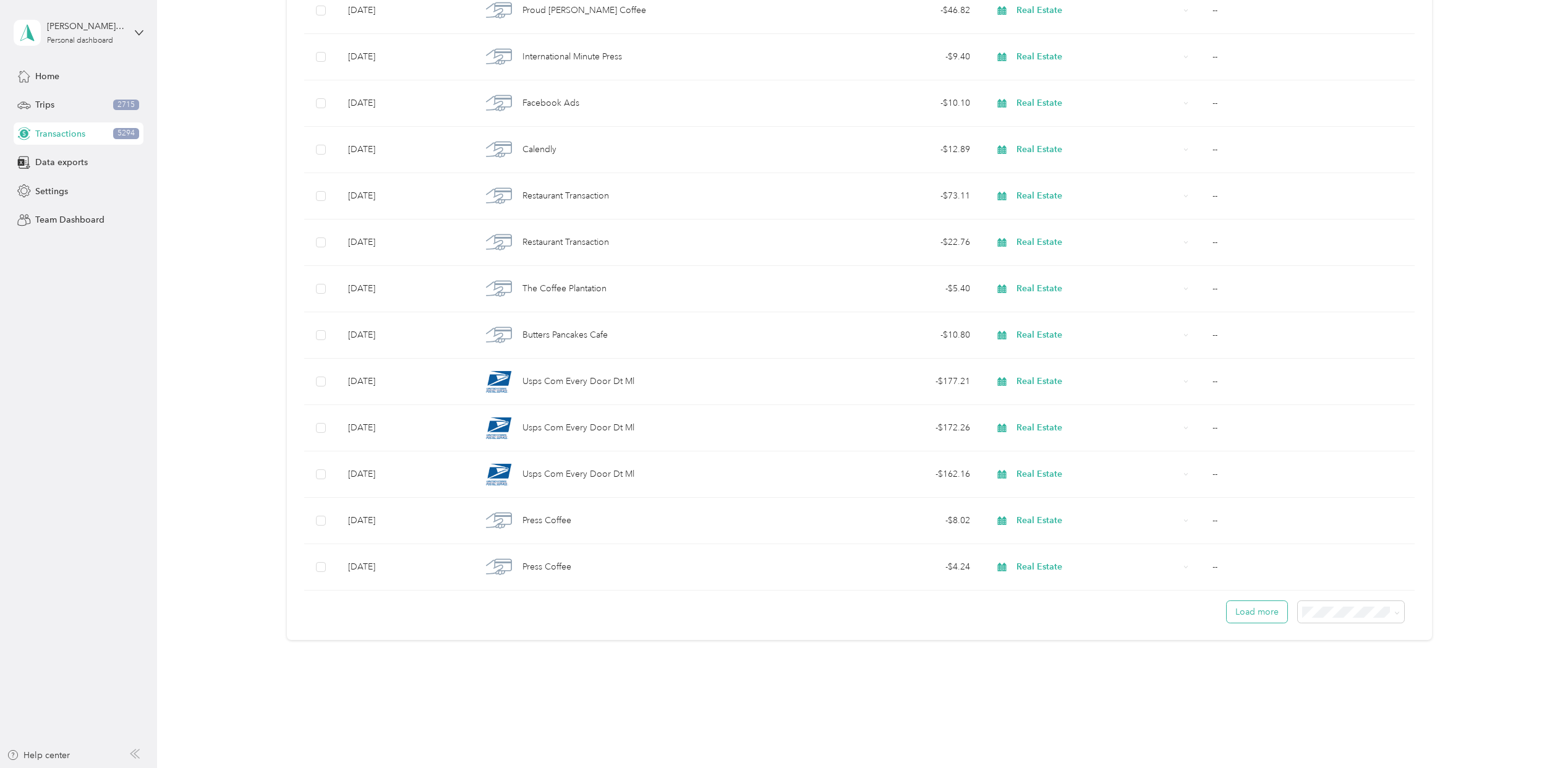
click at [1252, 607] on button "Load more" at bounding box center [1257, 611] width 61 height 22
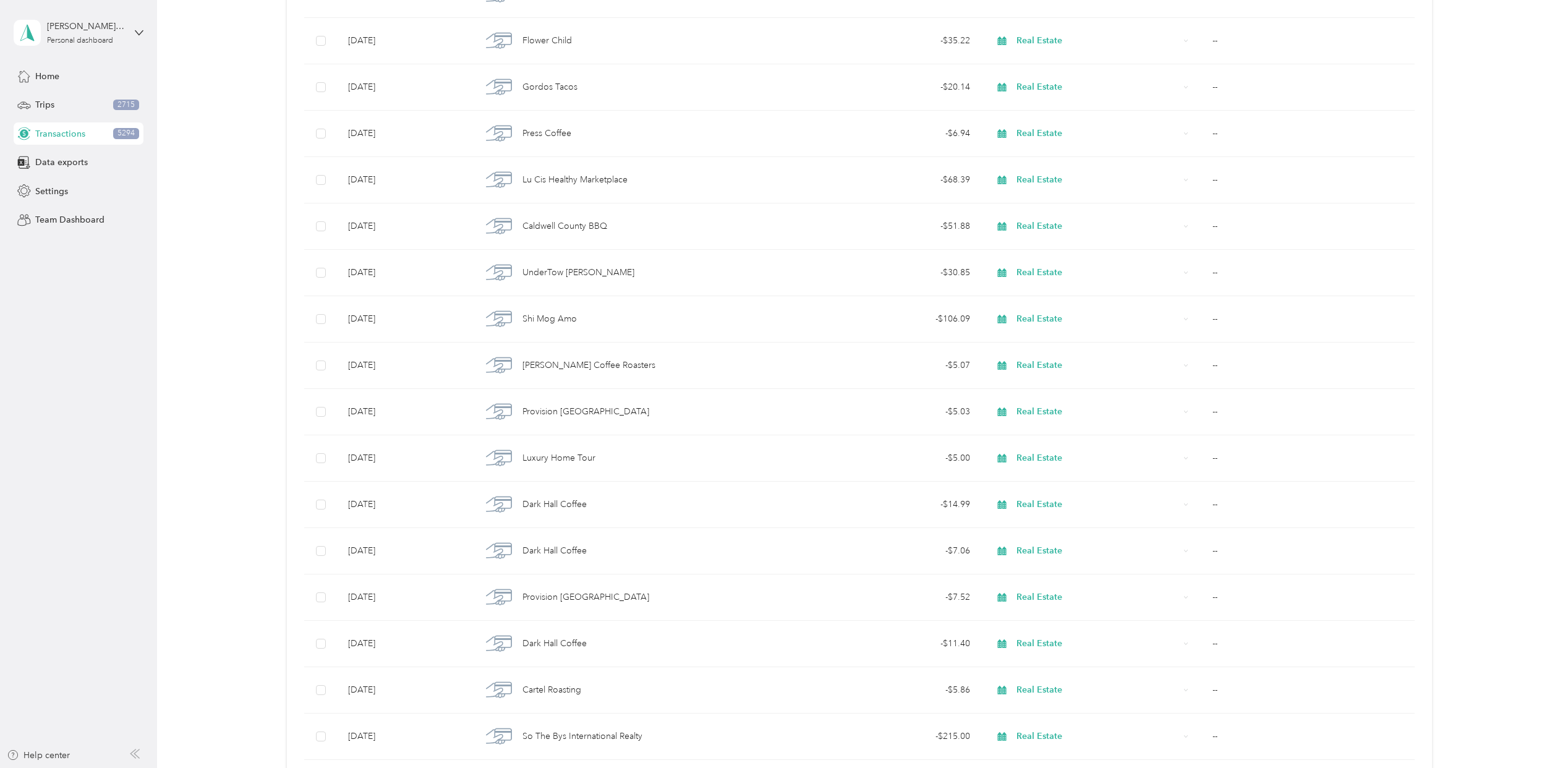
scroll to position [0, 0]
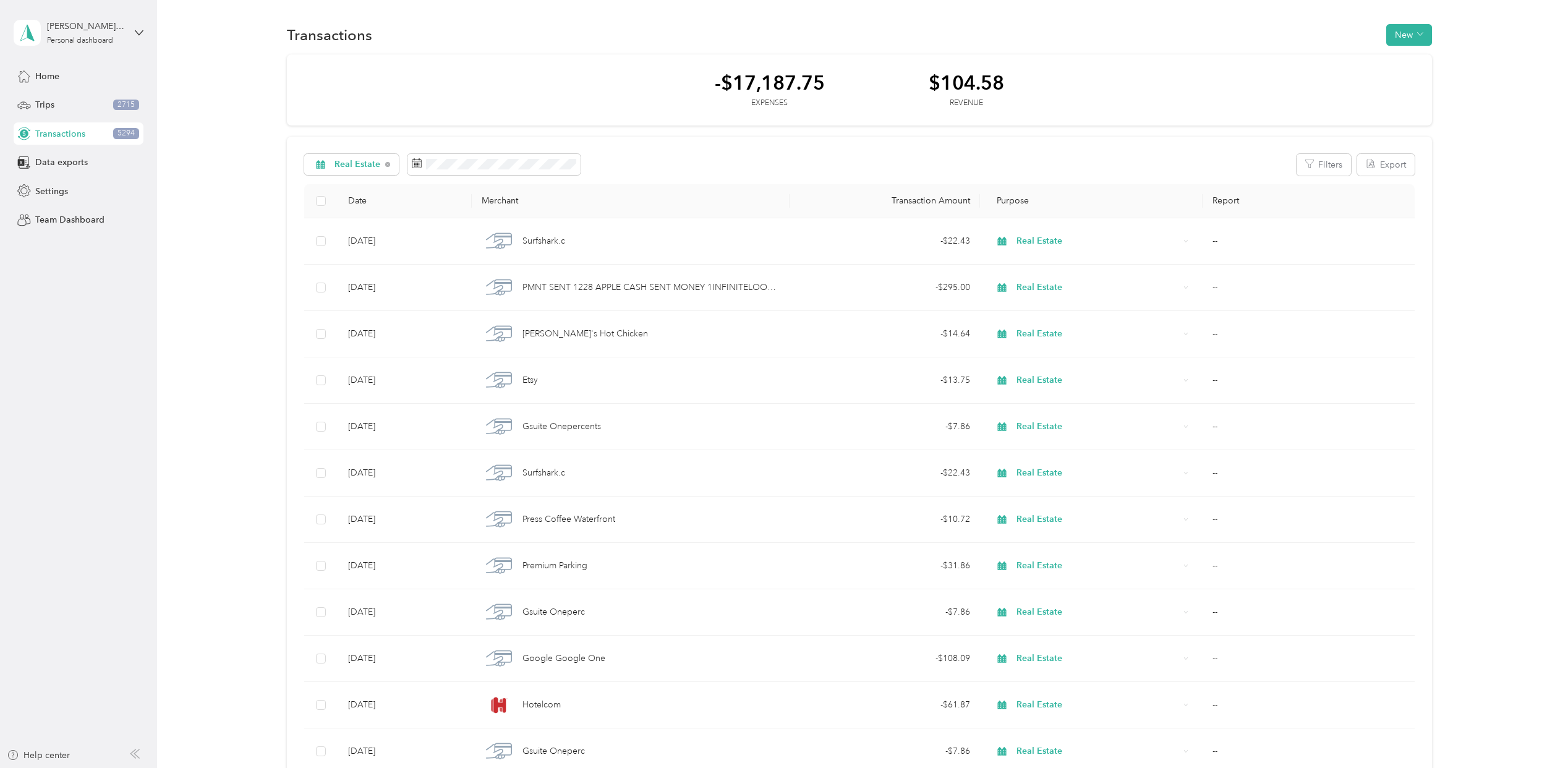
click at [361, 157] on div "Real Estate" at bounding box center [352, 164] width 95 height 21
click at [364, 220] on li "Work" at bounding box center [354, 230] width 100 height 22
click at [357, 161] on div "Work" at bounding box center [340, 164] width 71 height 21
click at [376, 273] on span "Real Estate" at bounding box center [360, 273] width 51 height 13
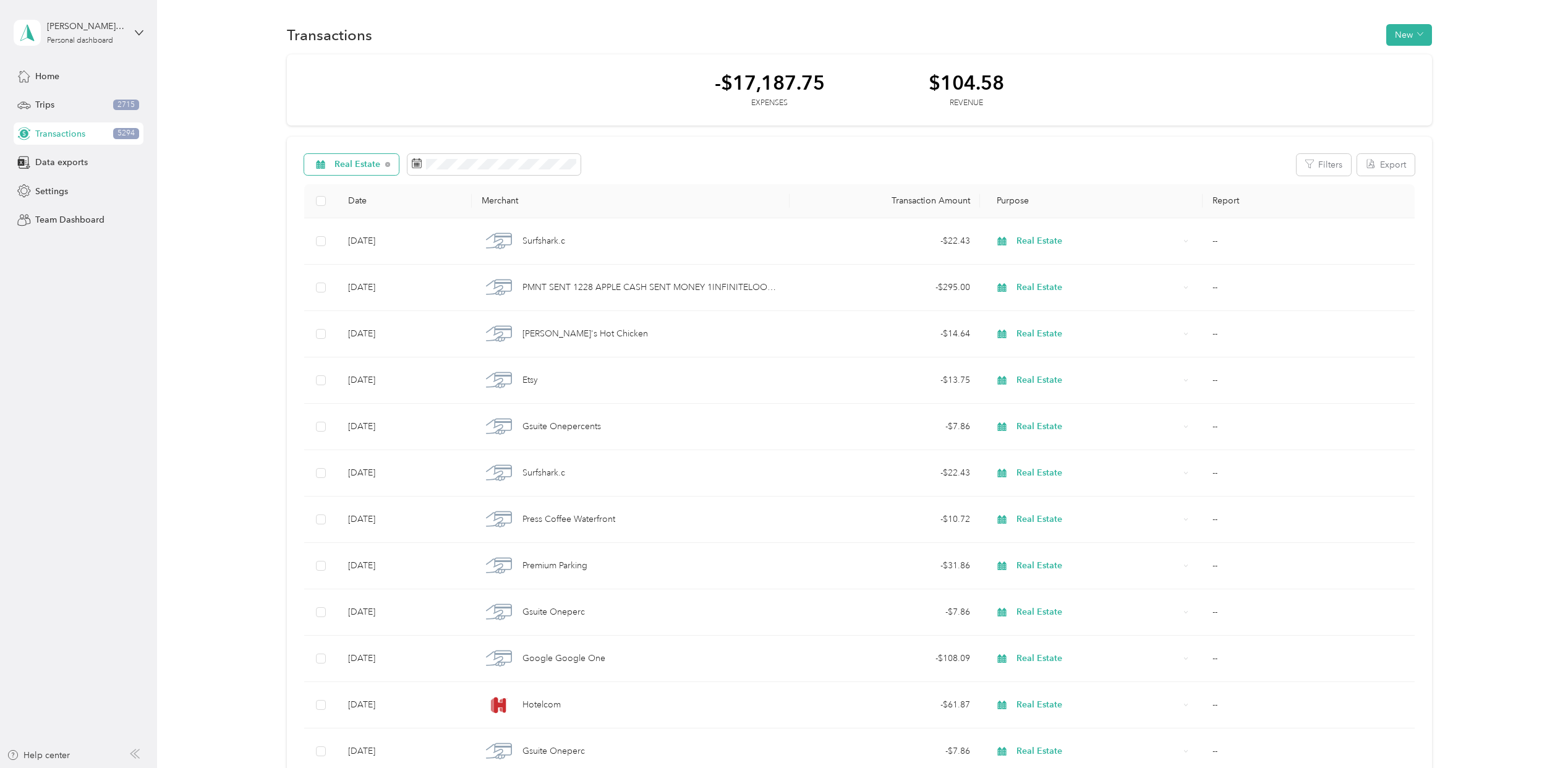
click at [357, 164] on span "Real Estate" at bounding box center [358, 165] width 46 height 9
click at [359, 174] on div "Real Estate" at bounding box center [352, 164] width 95 height 21
click at [359, 181] on span "All purposes" at bounding box center [365, 187] width 61 height 13
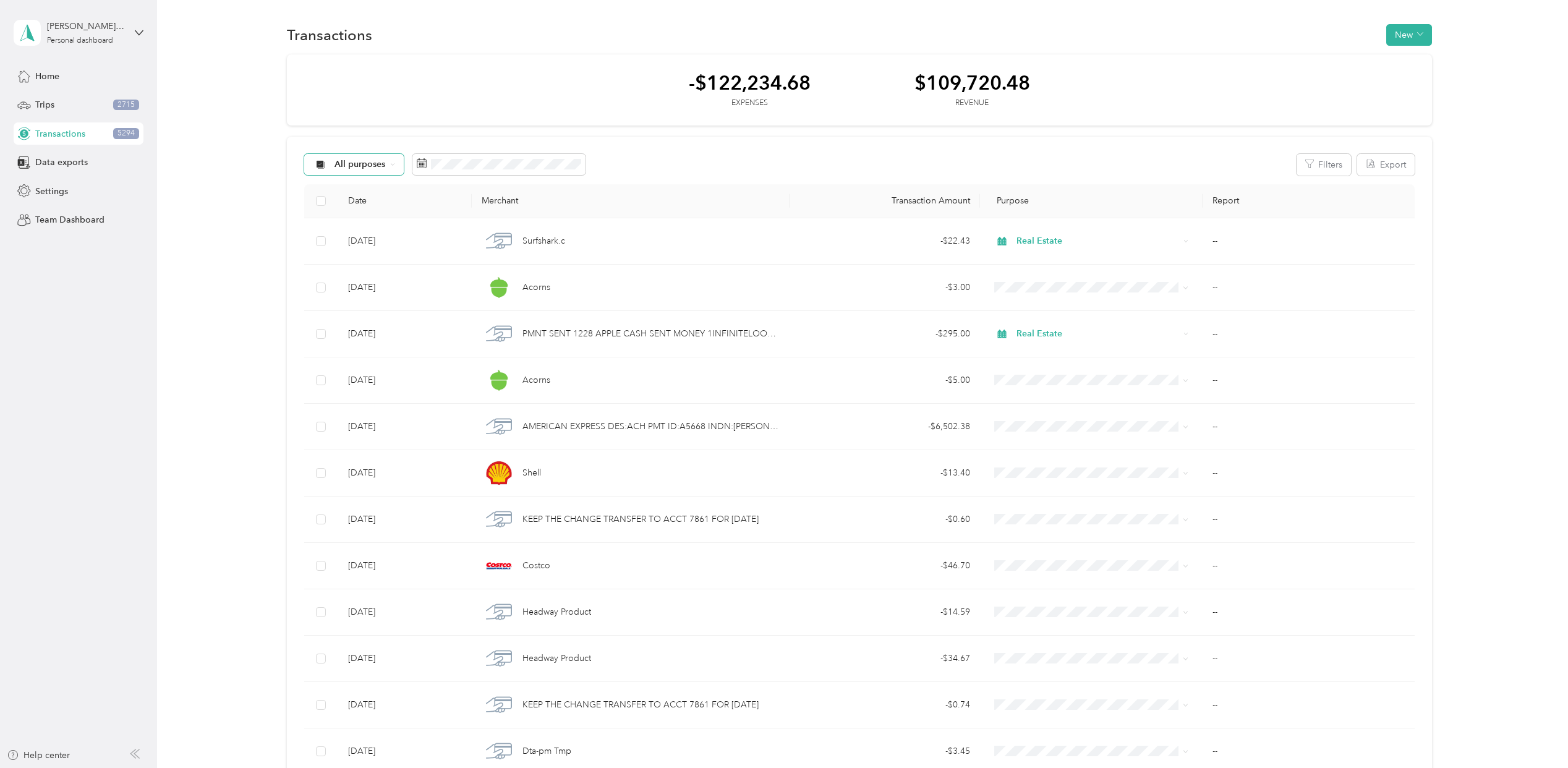
click at [384, 167] on span "All purposes" at bounding box center [360, 165] width 51 height 9
click at [1387, 161] on button "Export" at bounding box center [1386, 164] width 58 height 22
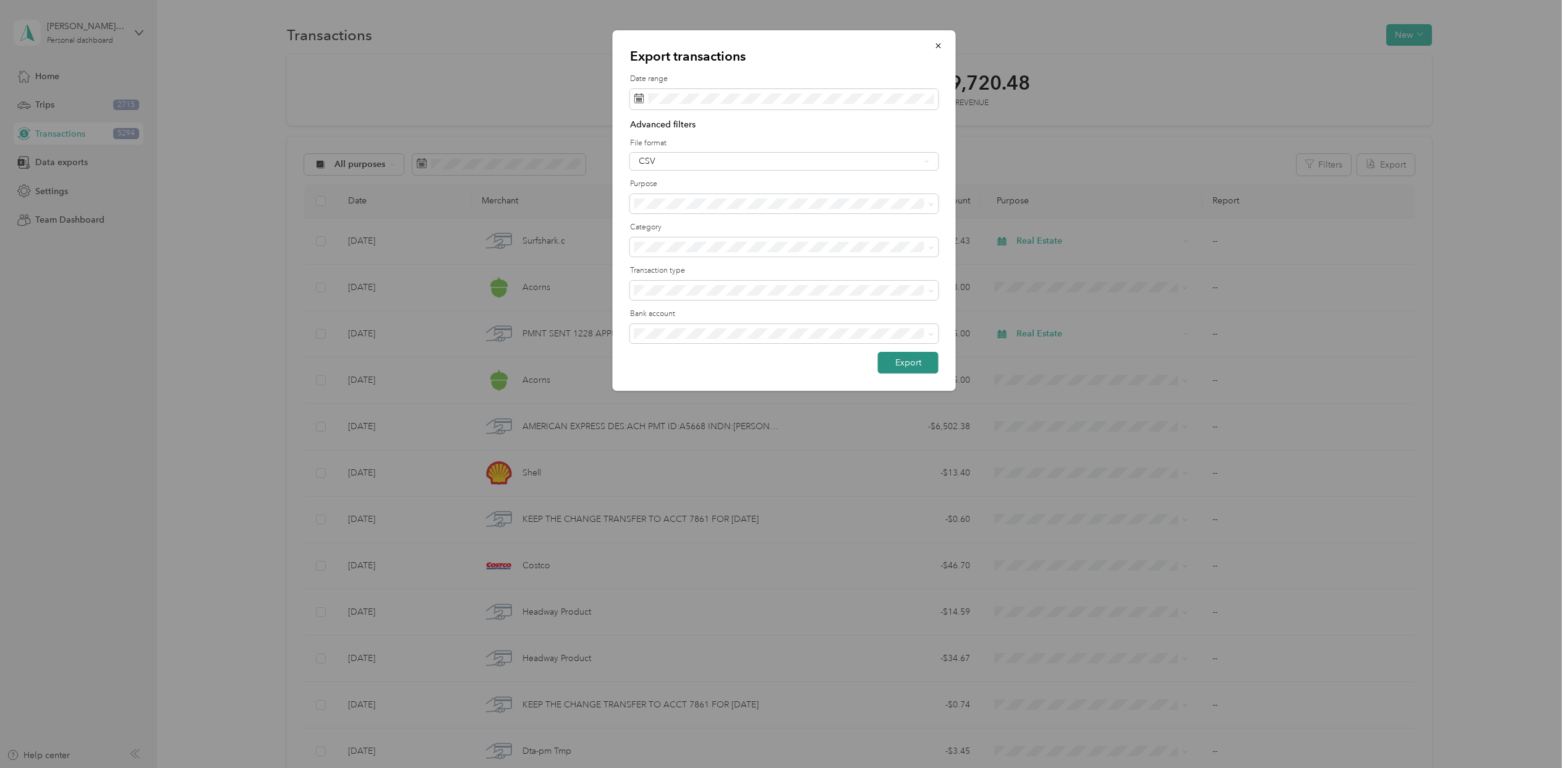
click at [920, 357] on button "Export" at bounding box center [908, 362] width 61 height 22
